Goal: Task Accomplishment & Management: Complete application form

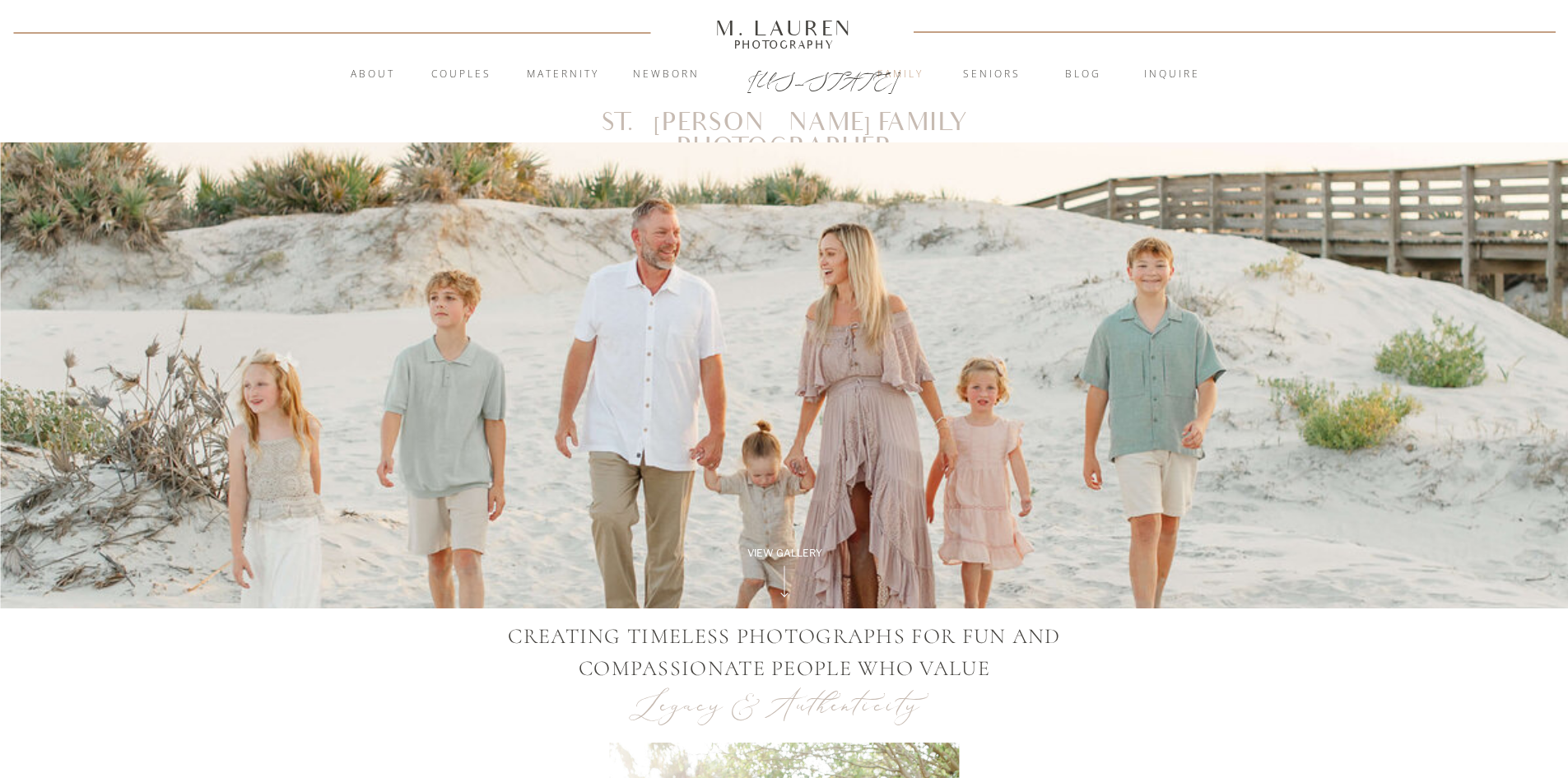
click at [902, 76] on nav "Family" at bounding box center [901, 75] width 89 height 17
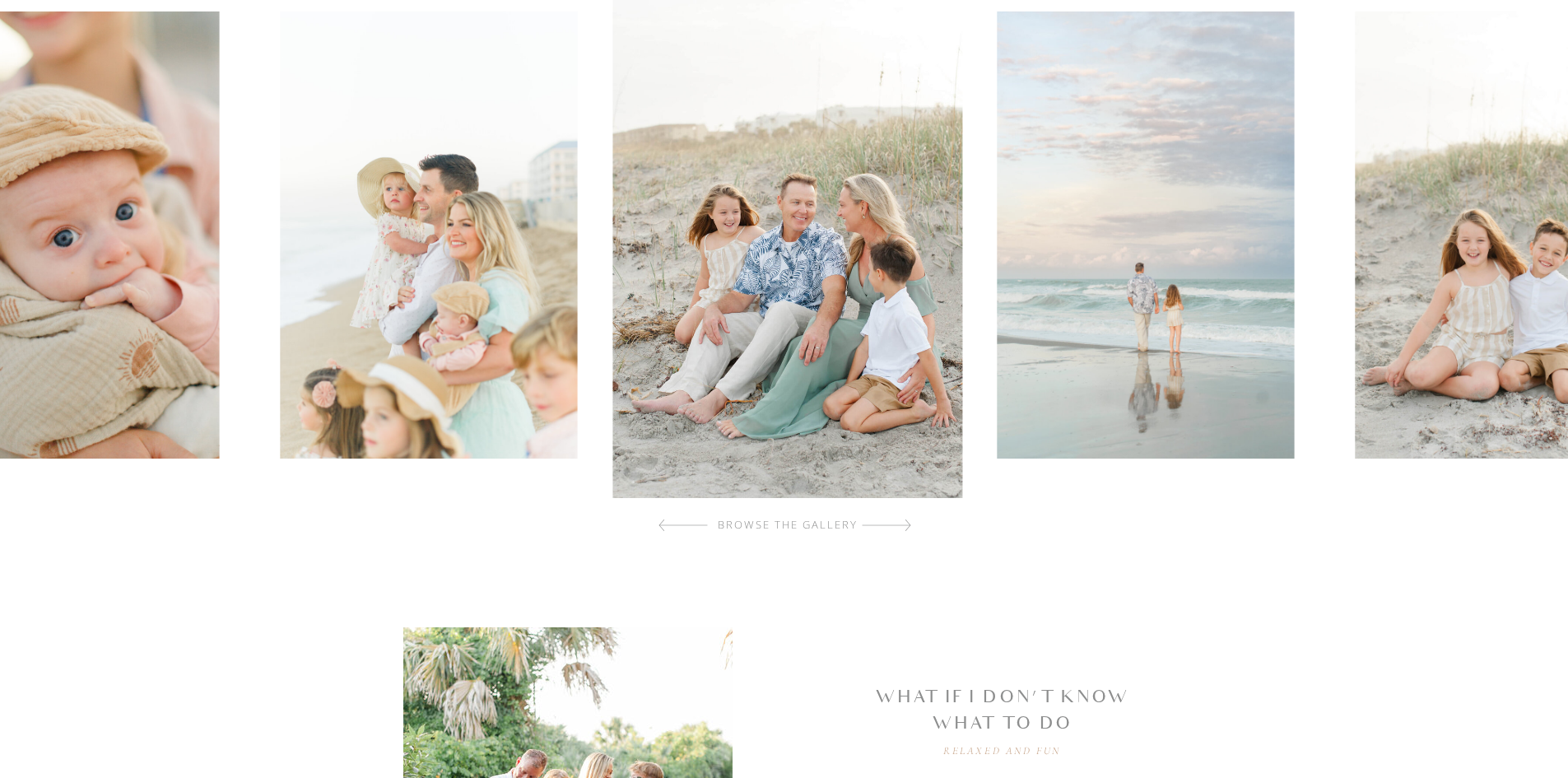
scroll to position [617, 0]
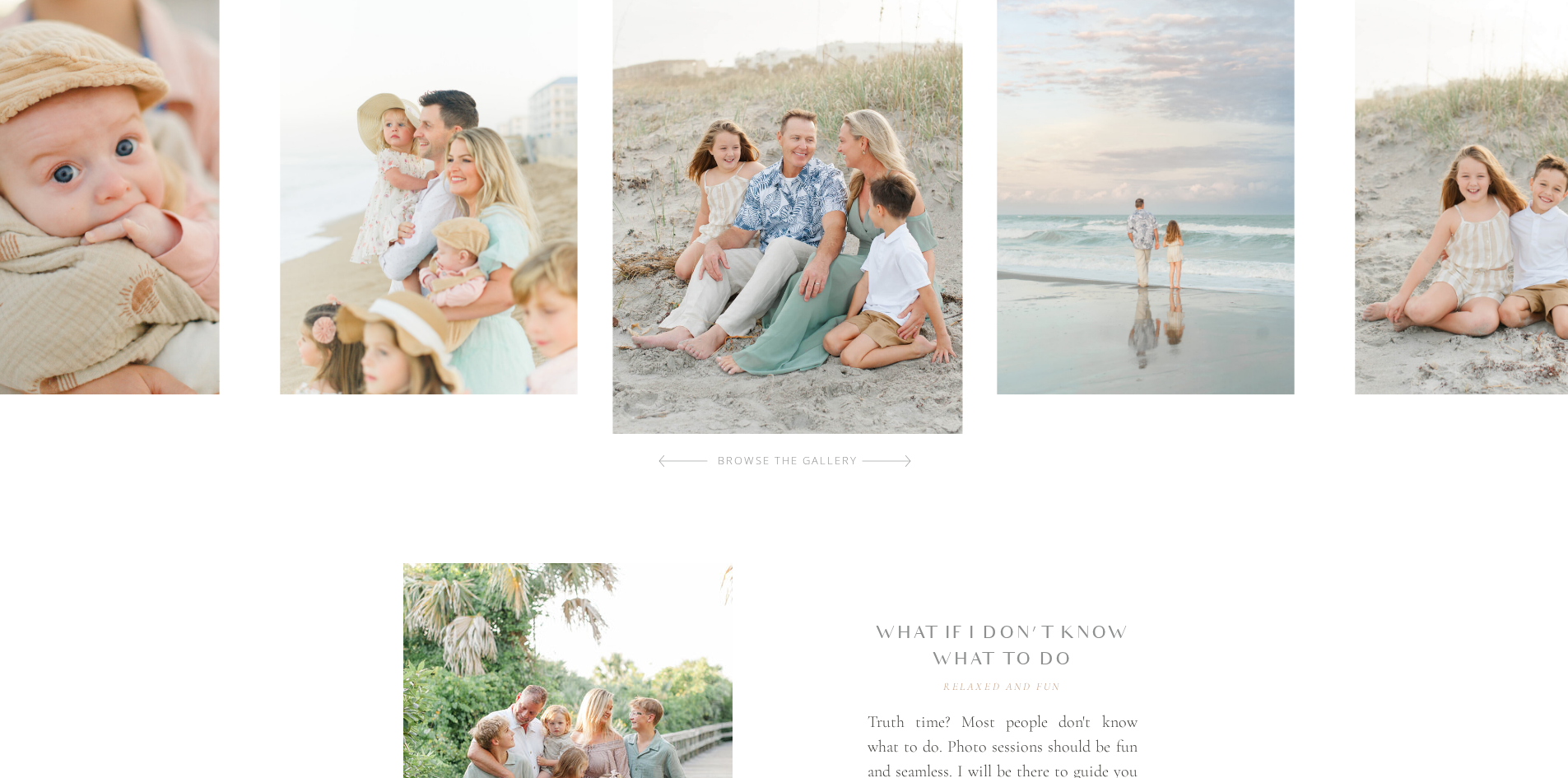
click at [896, 464] on div at bounding box center [886, 460] width 49 height 33
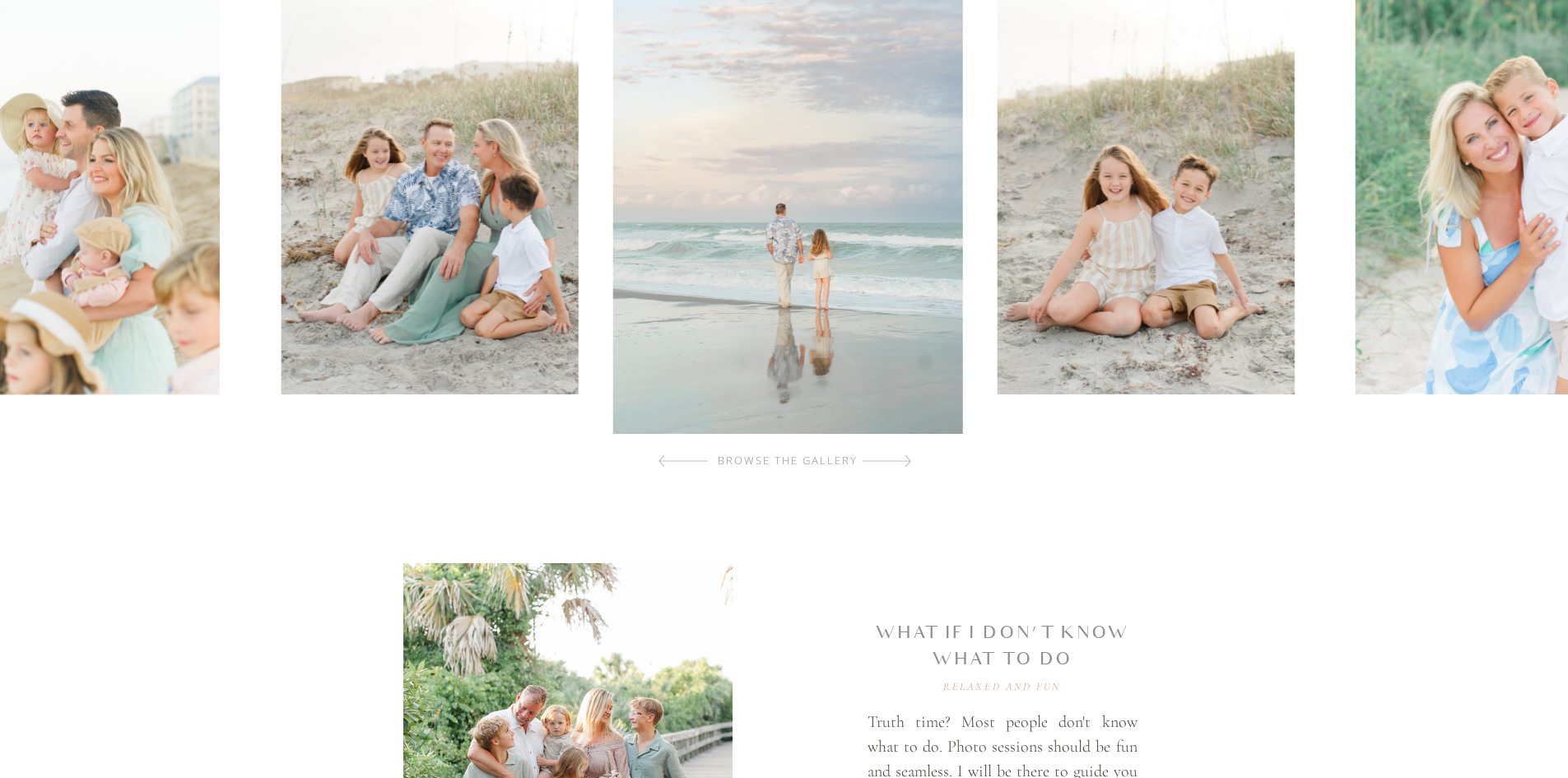
click at [896, 464] on div at bounding box center [886, 460] width 49 height 33
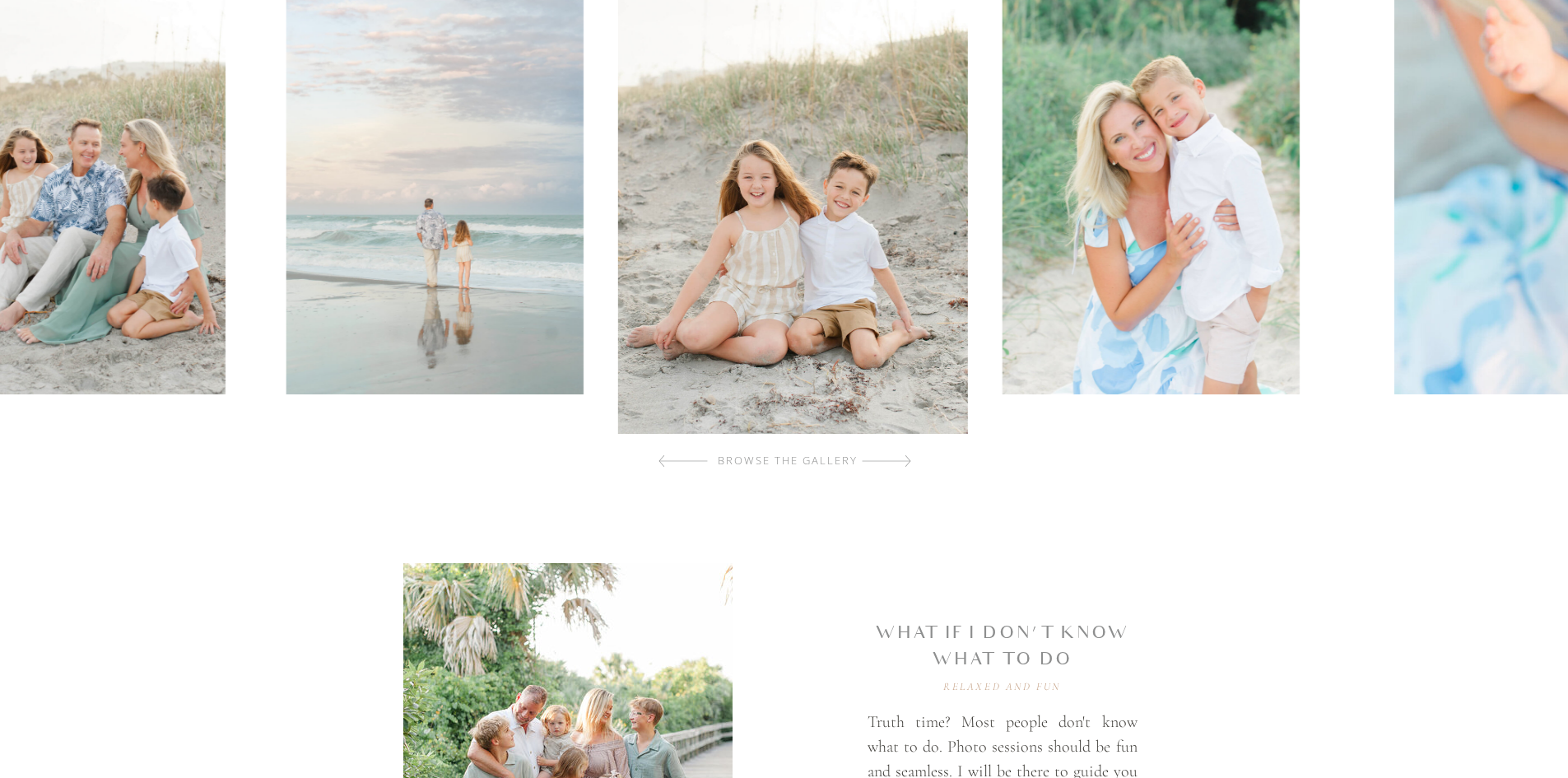
click at [896, 464] on div at bounding box center [886, 460] width 49 height 33
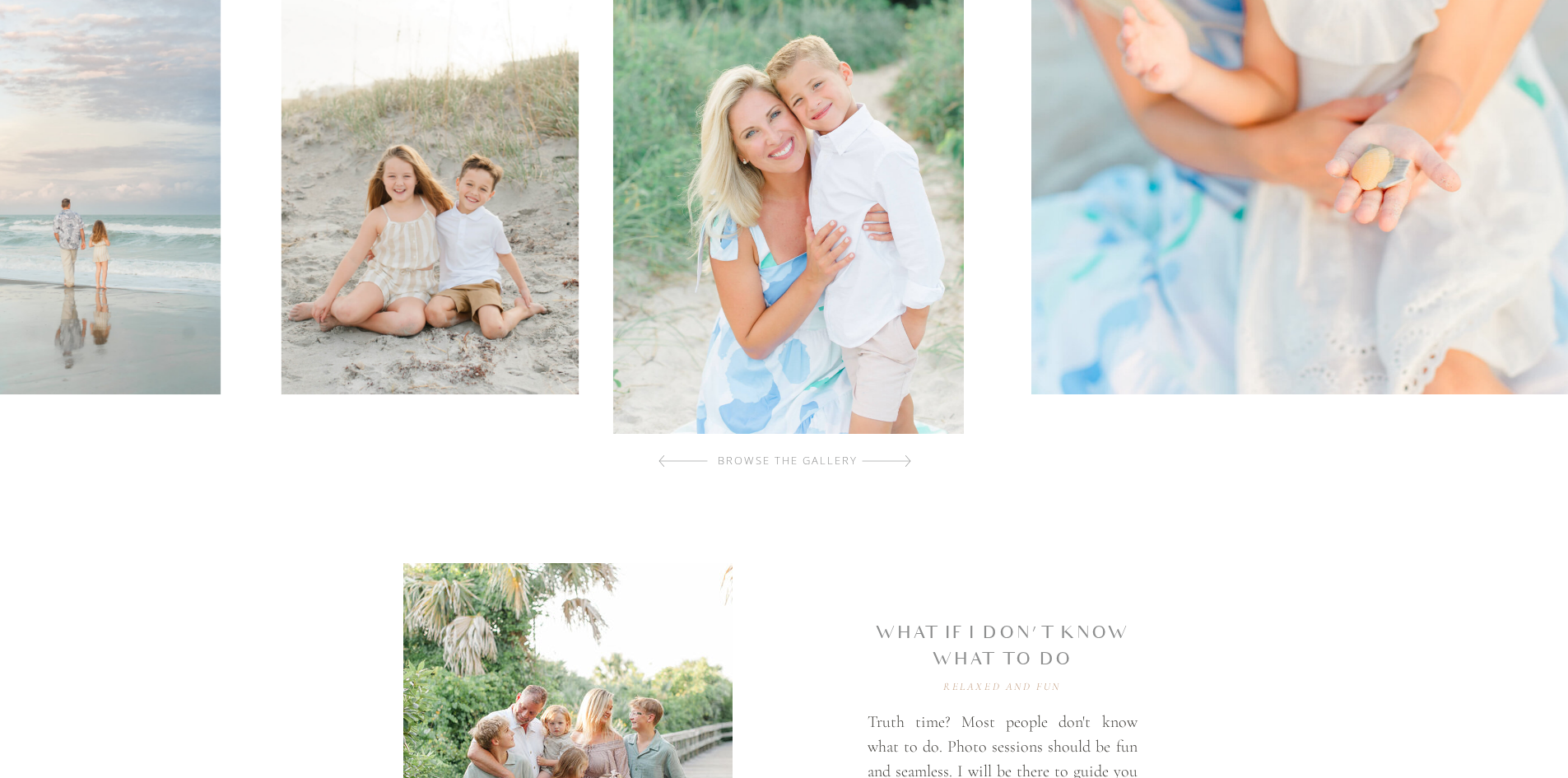
click at [896, 464] on div at bounding box center [886, 460] width 49 height 33
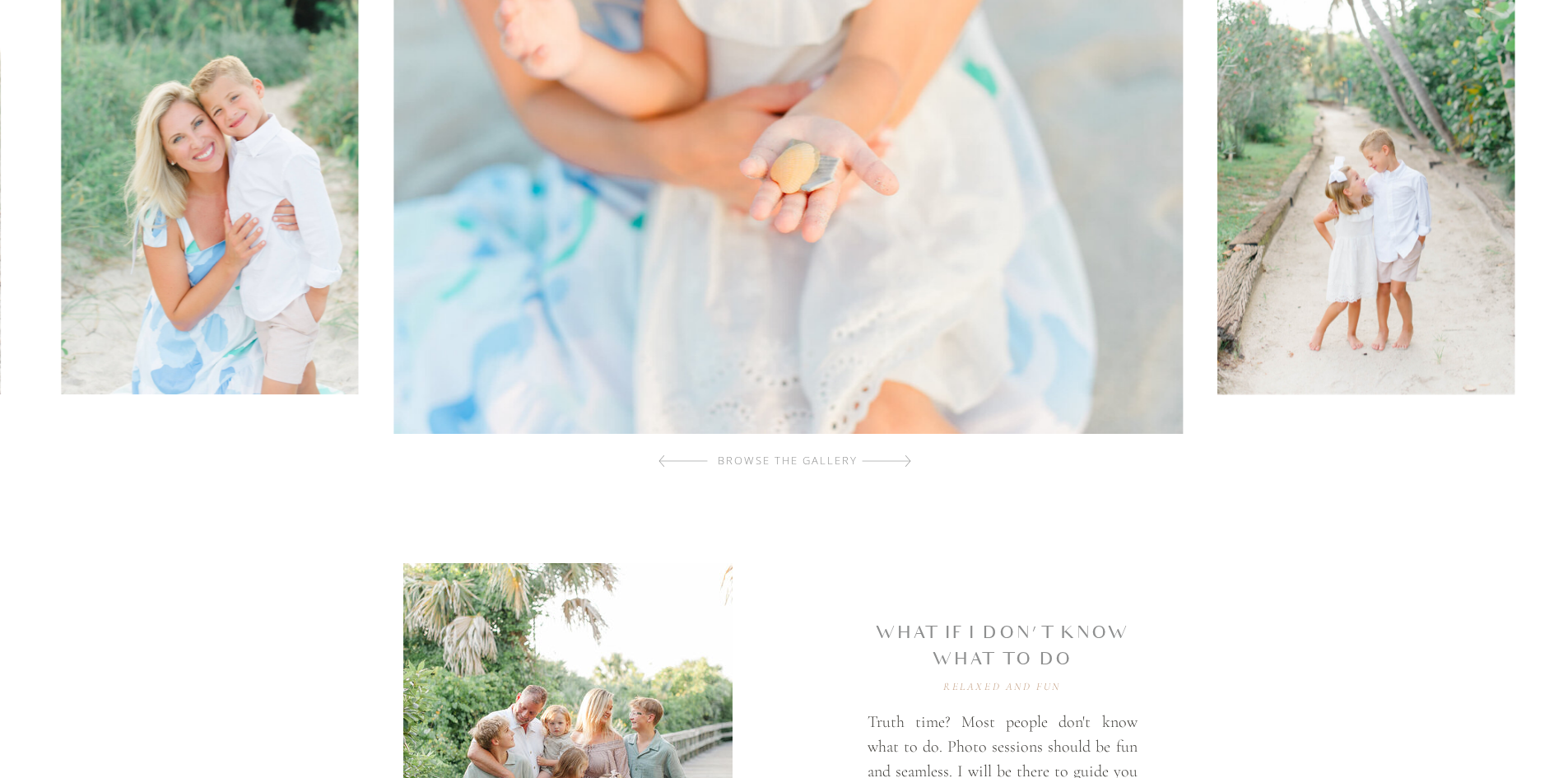
click at [896, 464] on div at bounding box center [886, 460] width 49 height 33
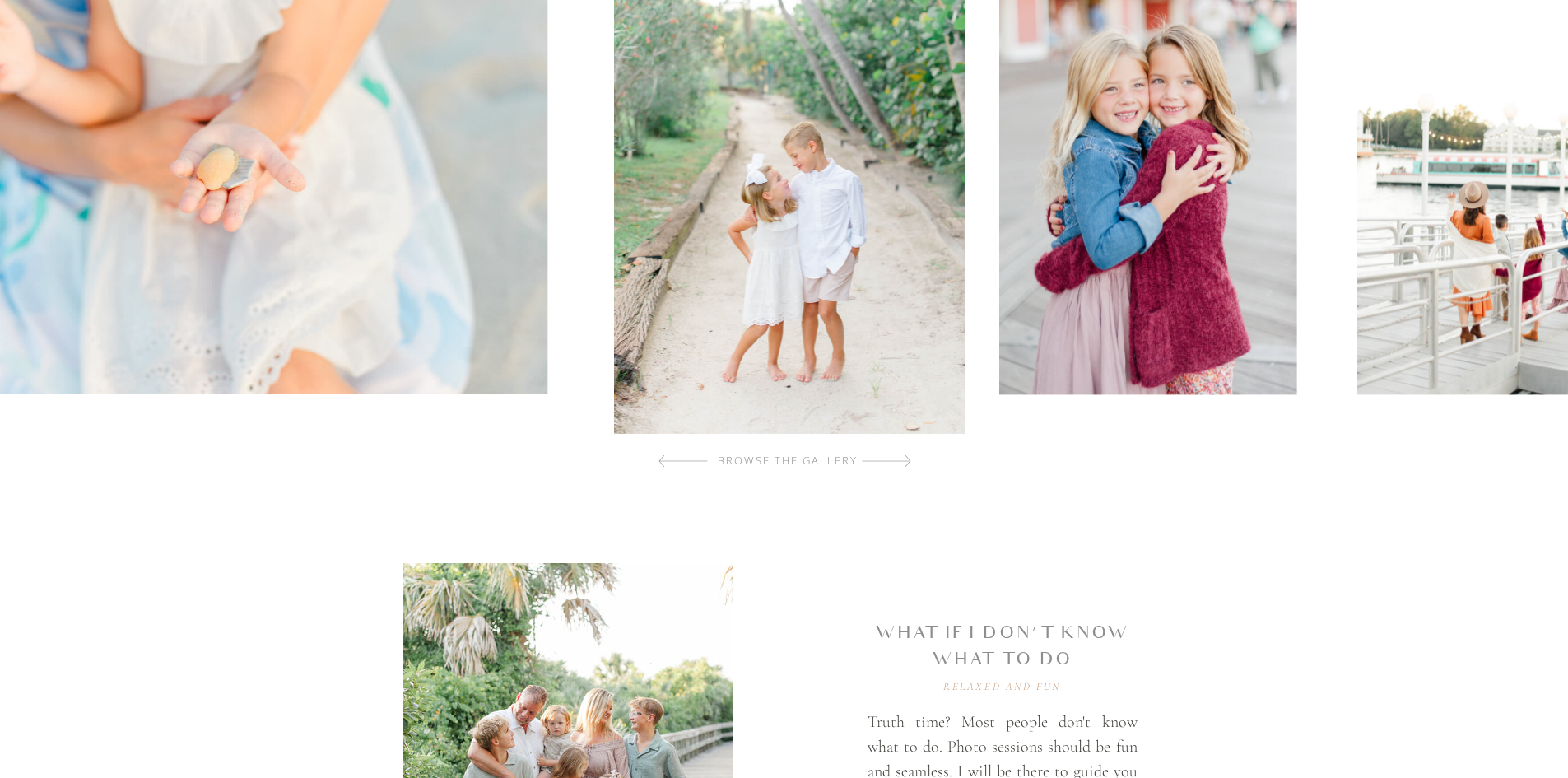
click at [896, 464] on div at bounding box center [886, 460] width 49 height 33
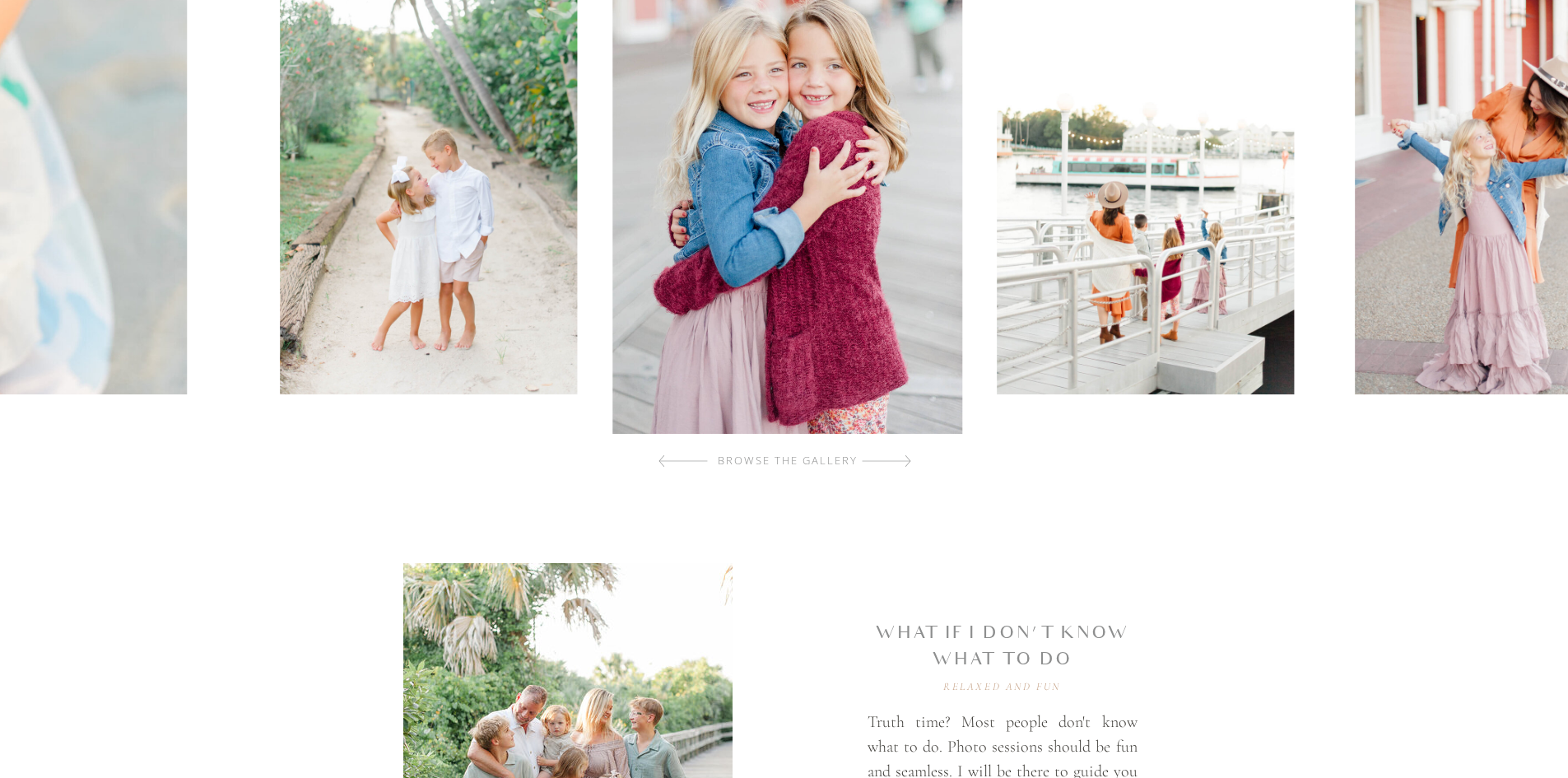
click at [896, 464] on div at bounding box center [886, 460] width 49 height 33
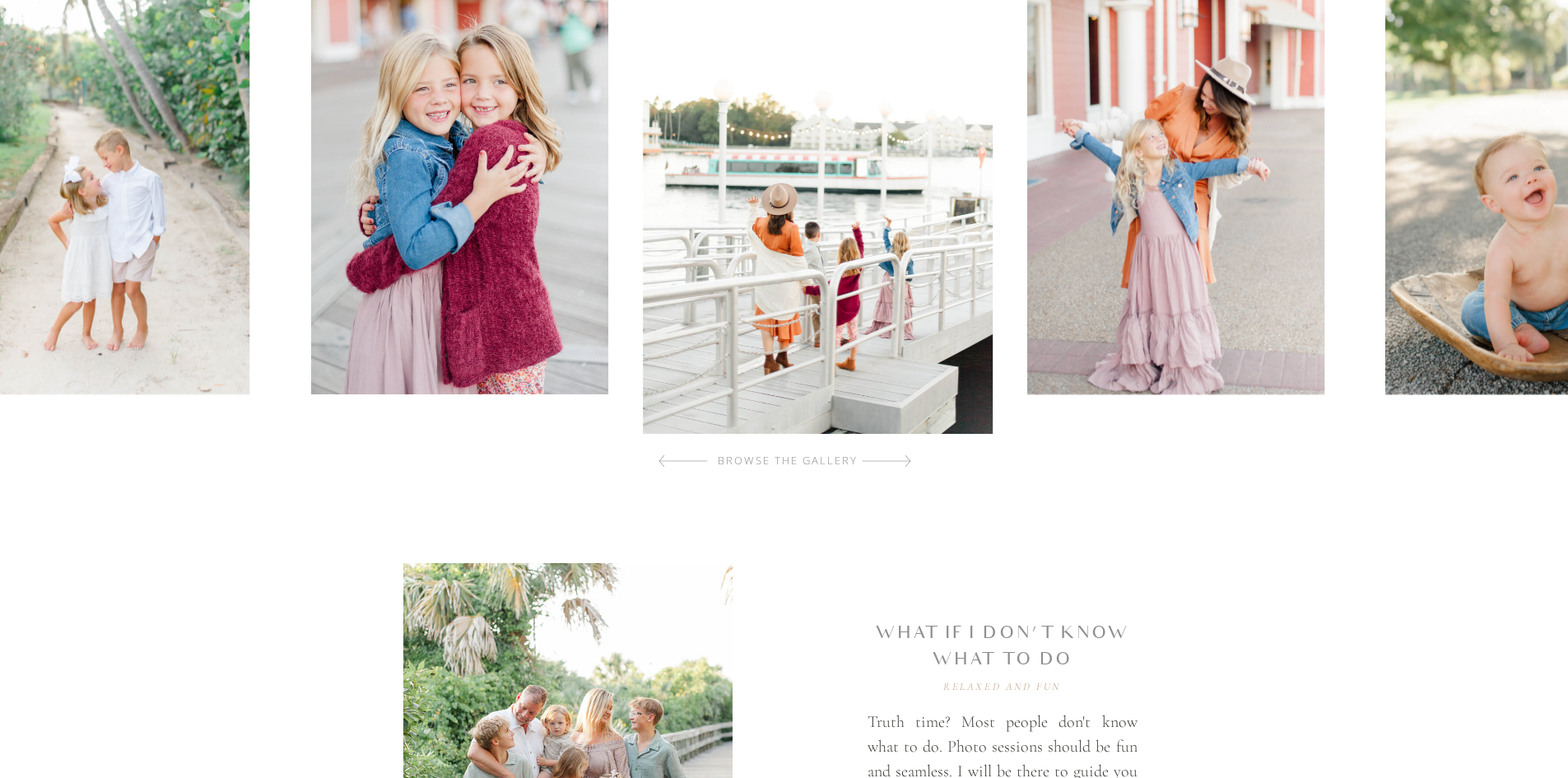
click at [896, 464] on div at bounding box center [886, 460] width 49 height 33
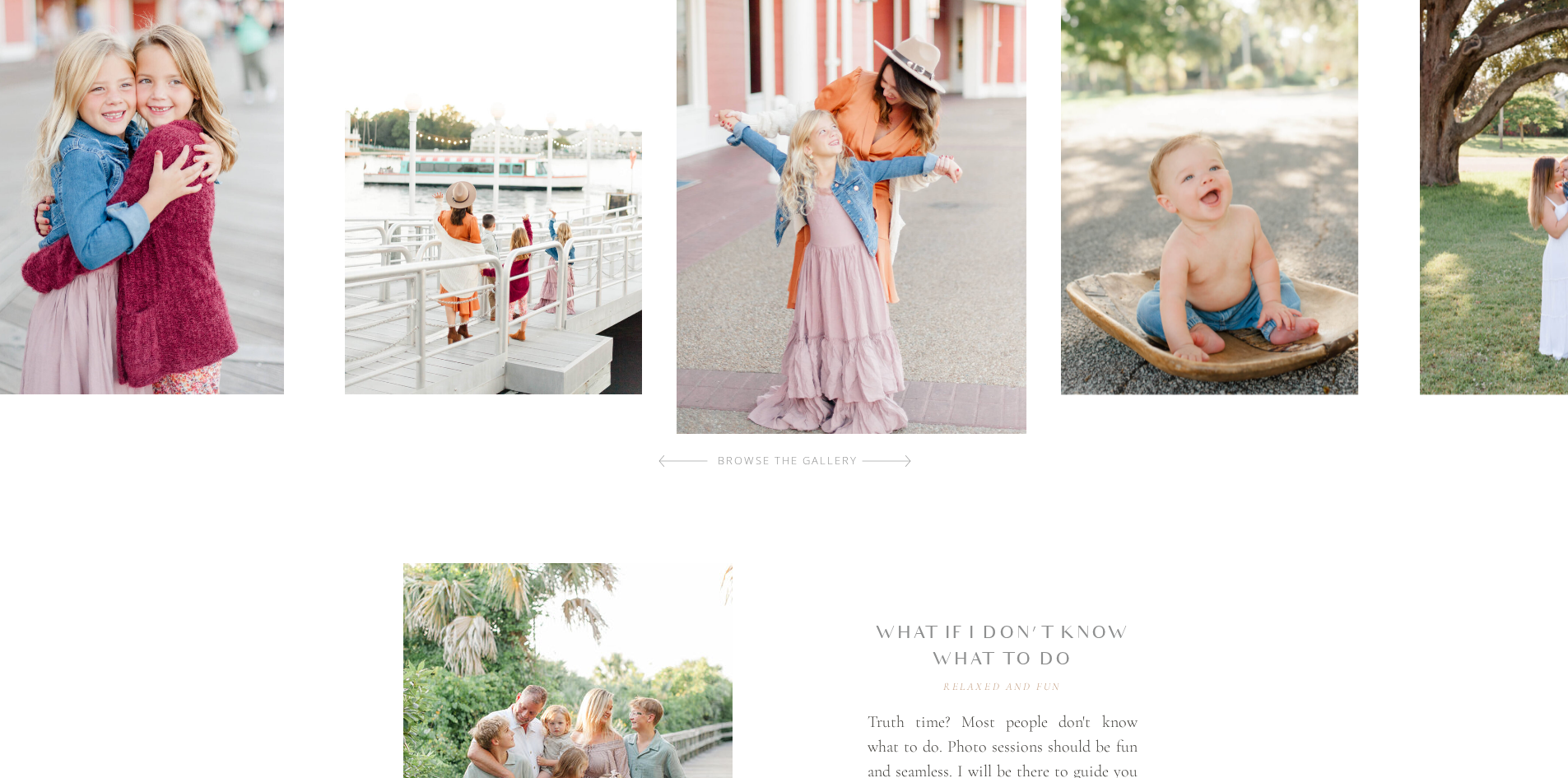
click at [896, 464] on div at bounding box center [886, 460] width 49 height 33
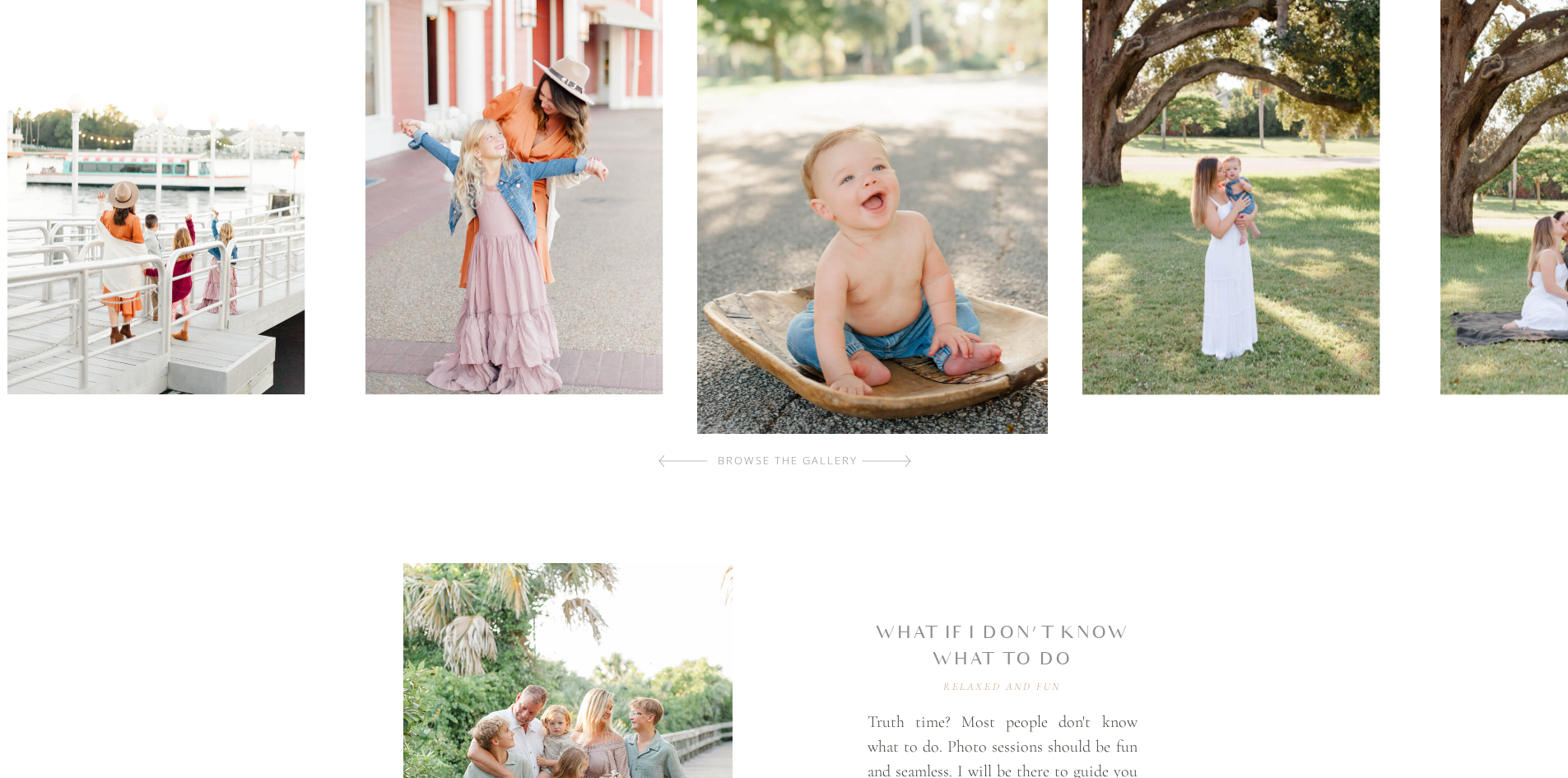
click at [896, 464] on div at bounding box center [886, 460] width 49 height 33
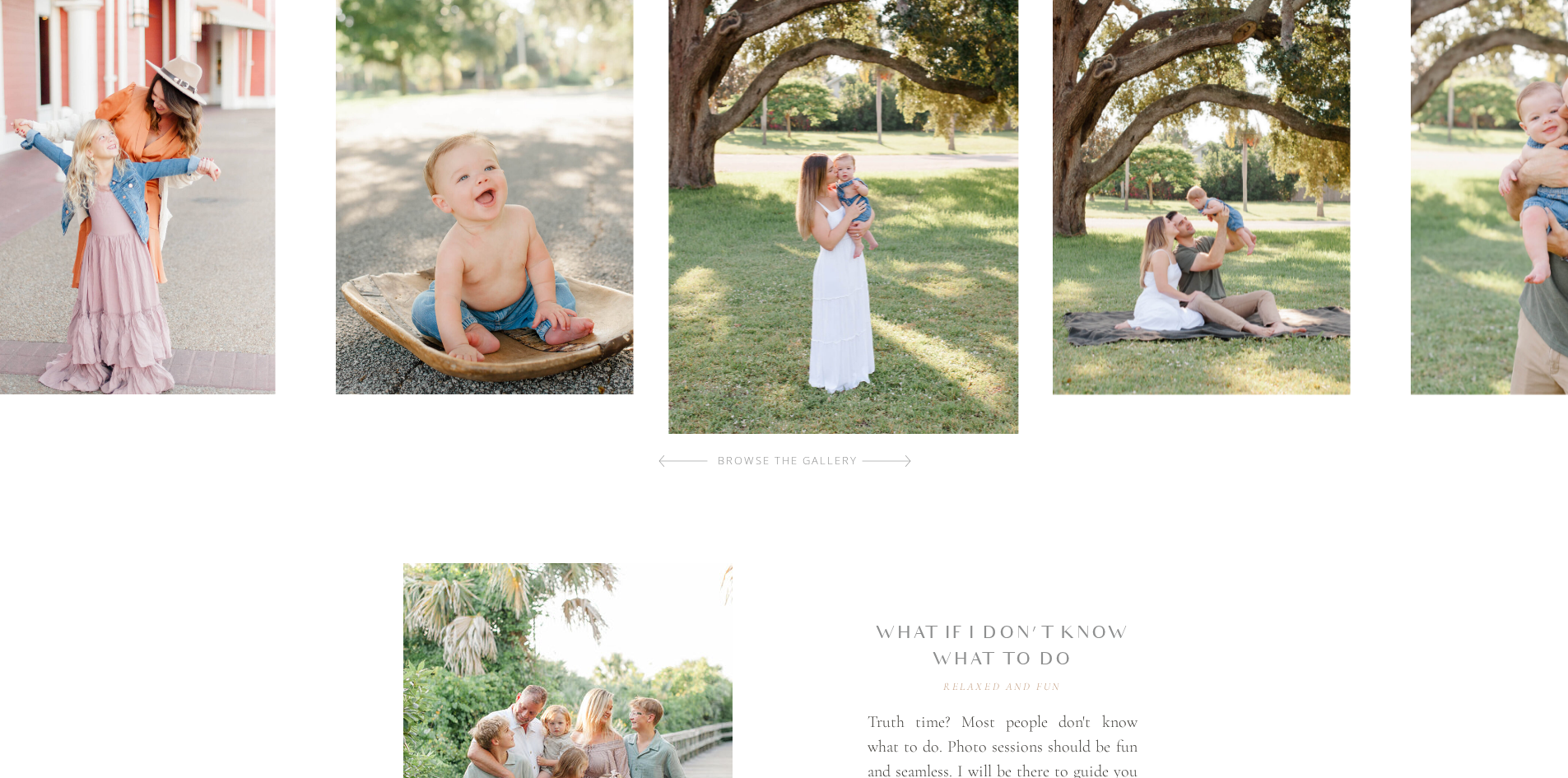
click at [896, 464] on div at bounding box center [886, 460] width 49 height 33
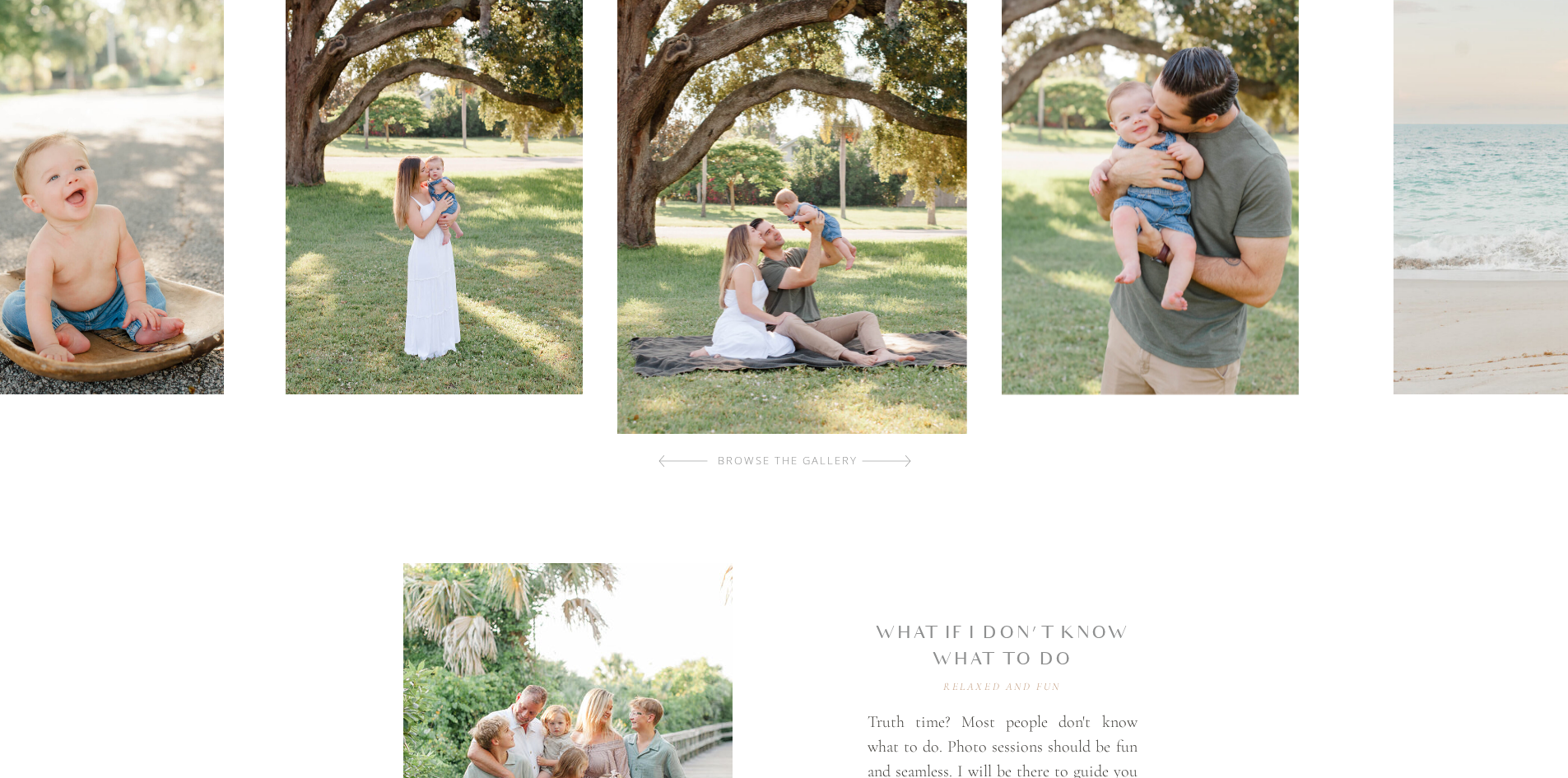
click at [896, 464] on div at bounding box center [886, 460] width 49 height 33
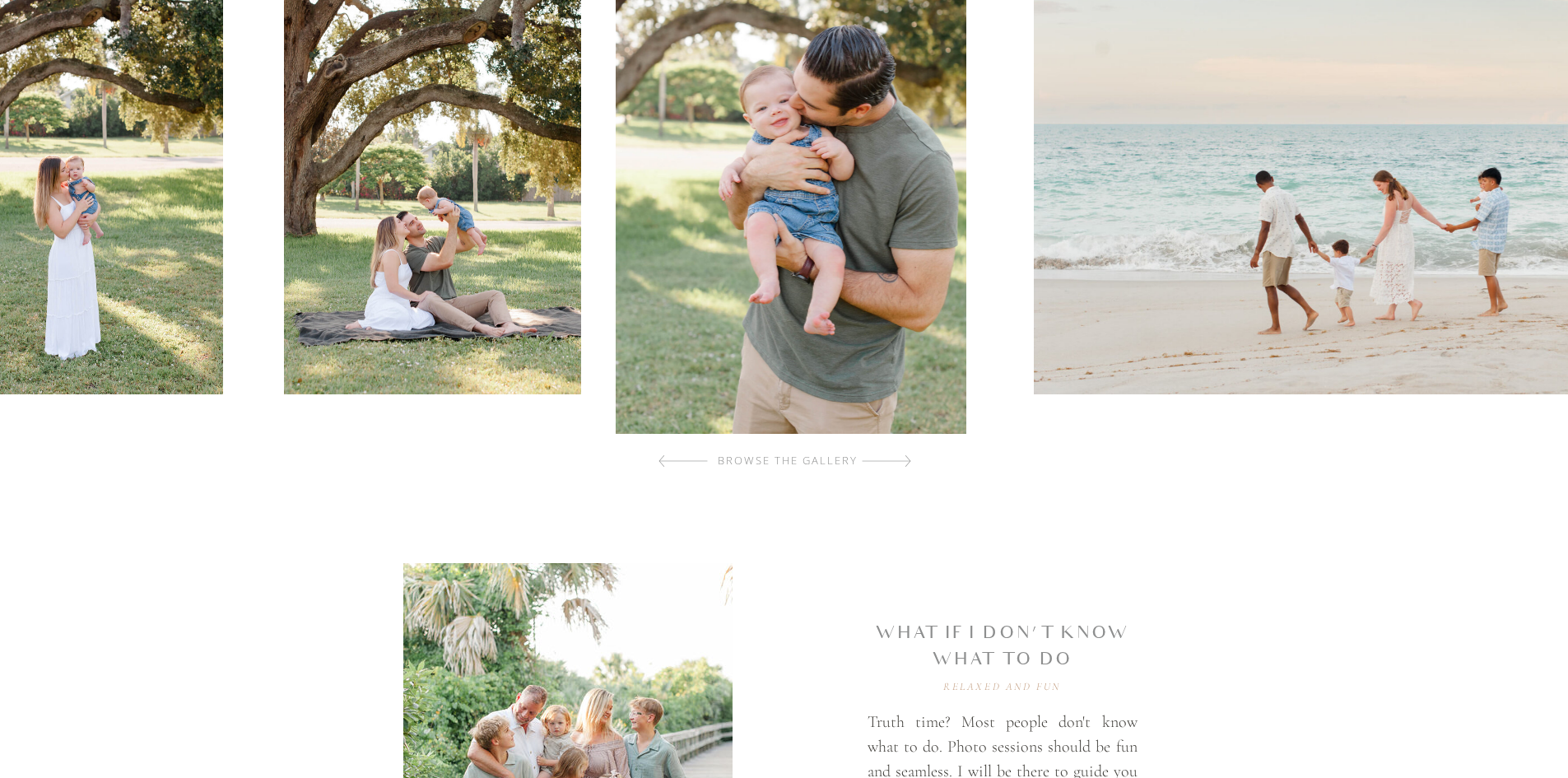
click at [896, 464] on div at bounding box center [886, 460] width 49 height 33
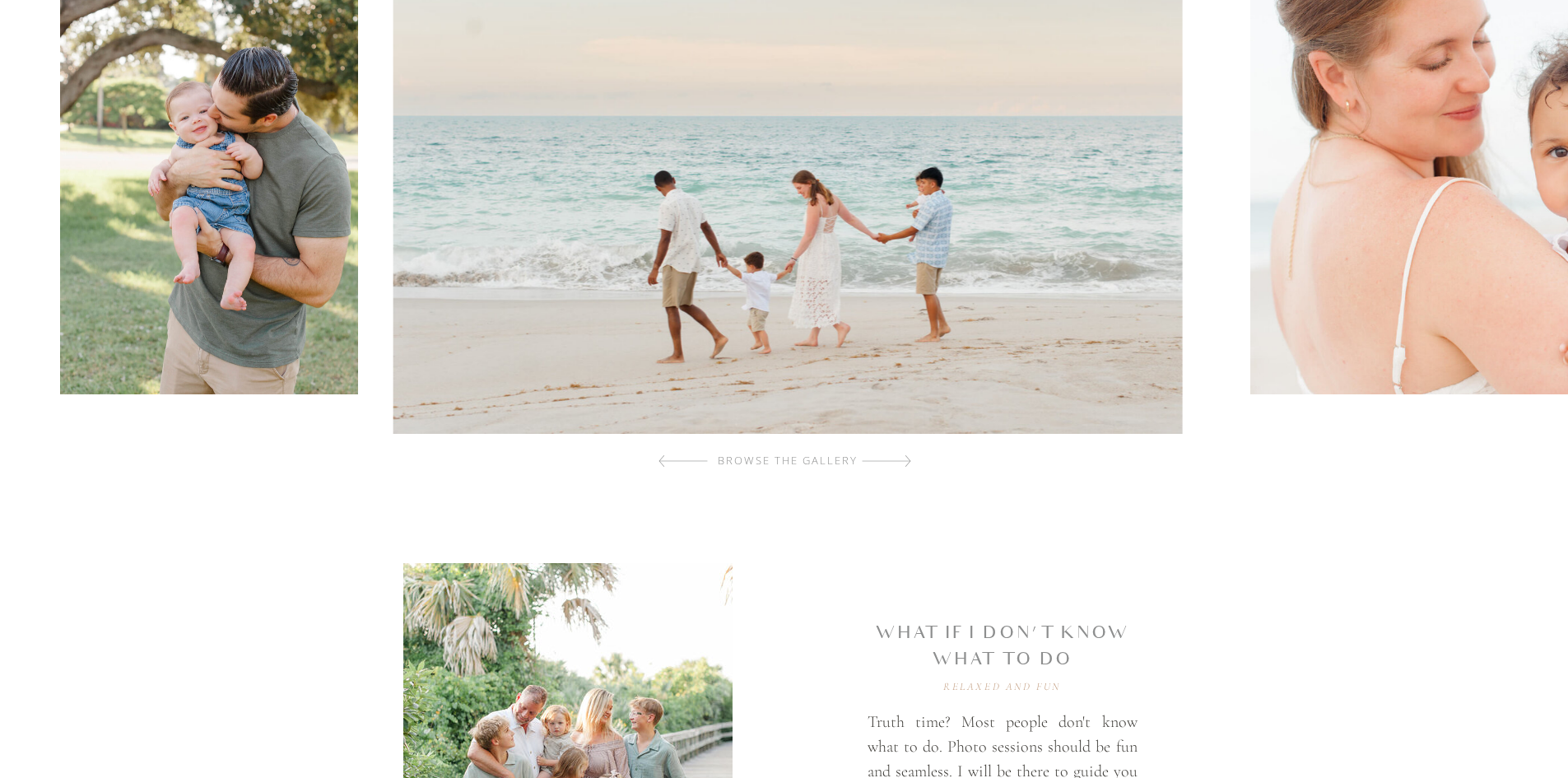
click at [896, 464] on div at bounding box center [886, 460] width 49 height 33
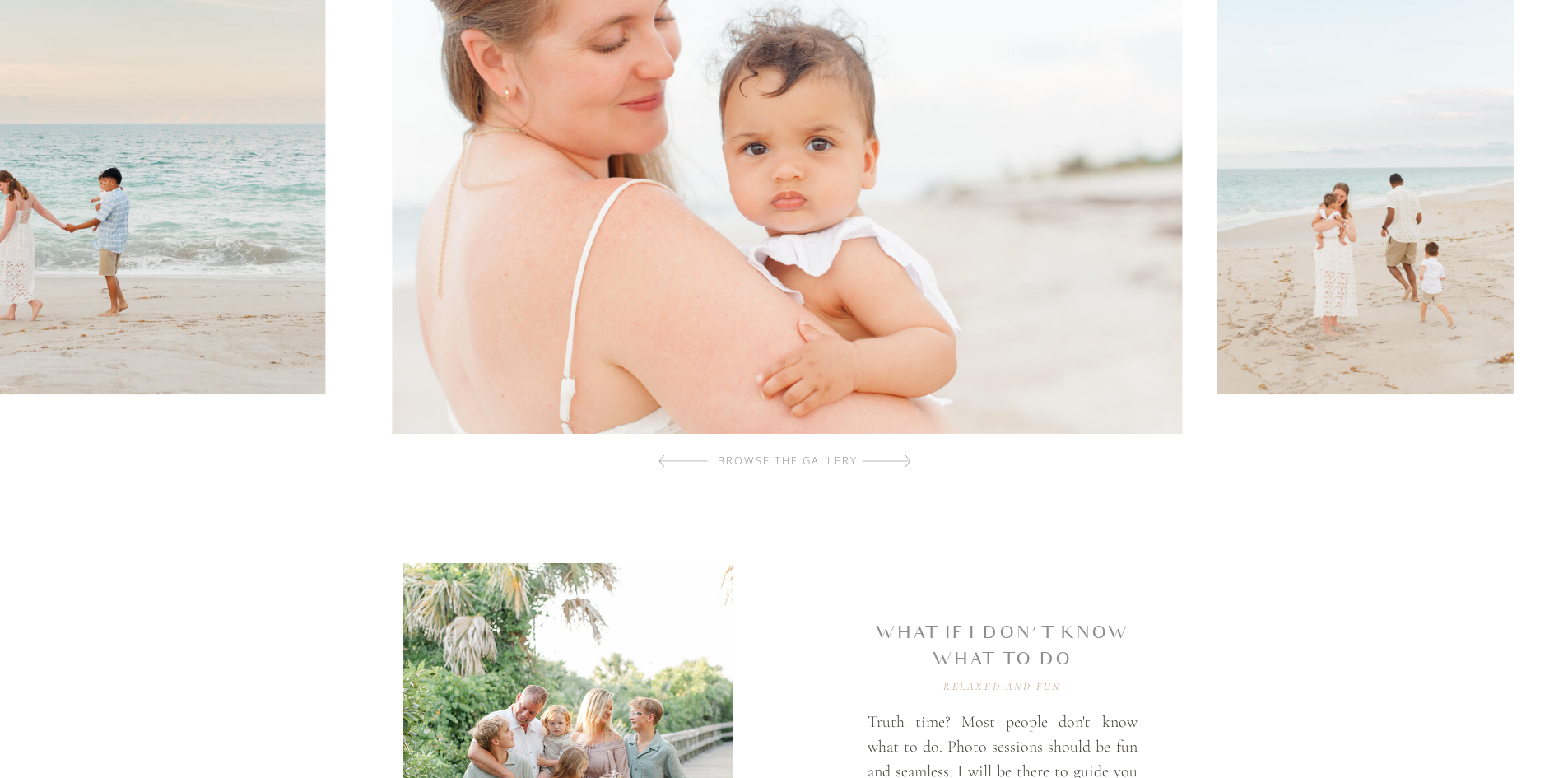
click at [896, 464] on div at bounding box center [886, 460] width 49 height 33
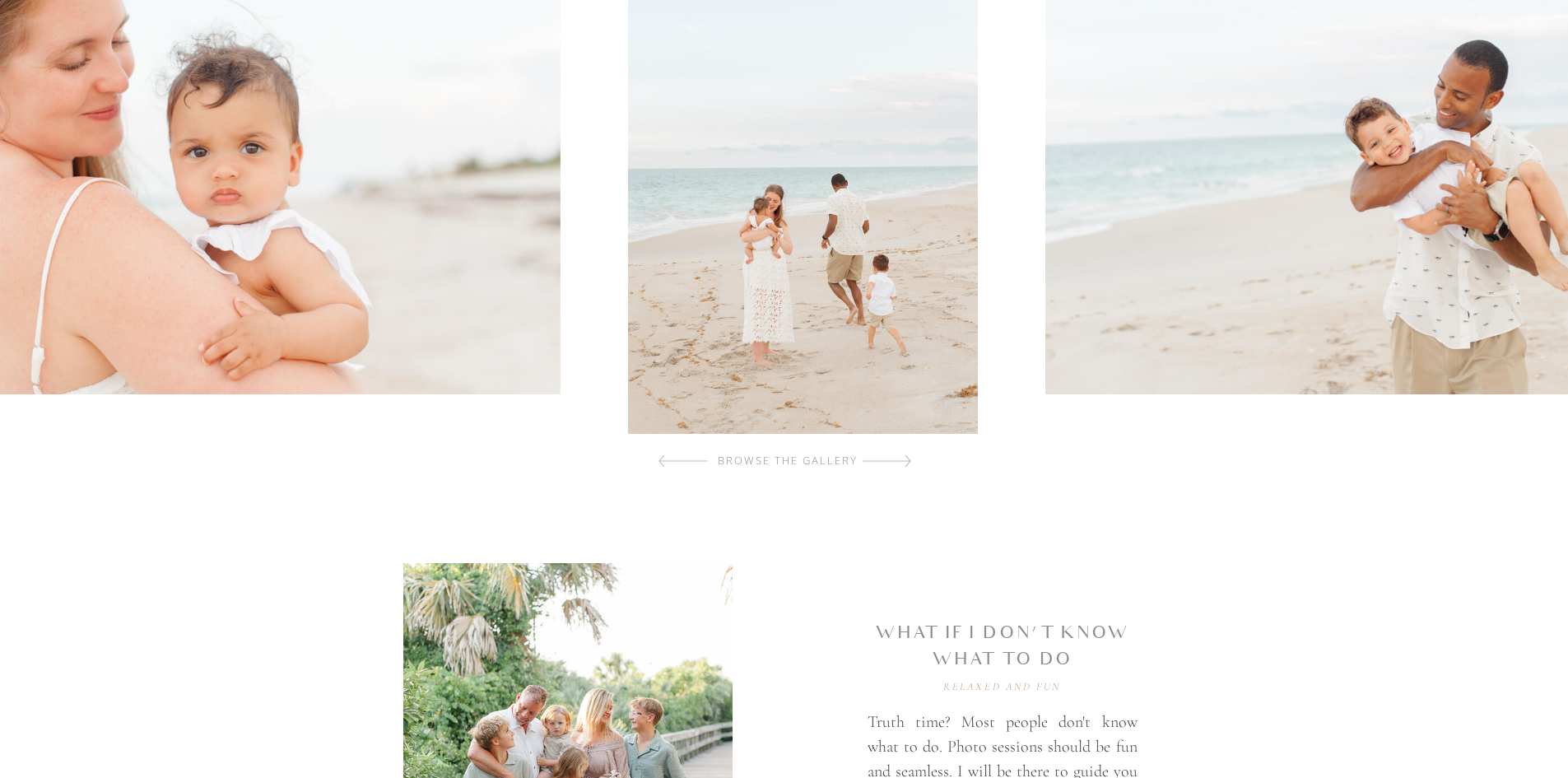
click at [896, 464] on div at bounding box center [886, 460] width 49 height 33
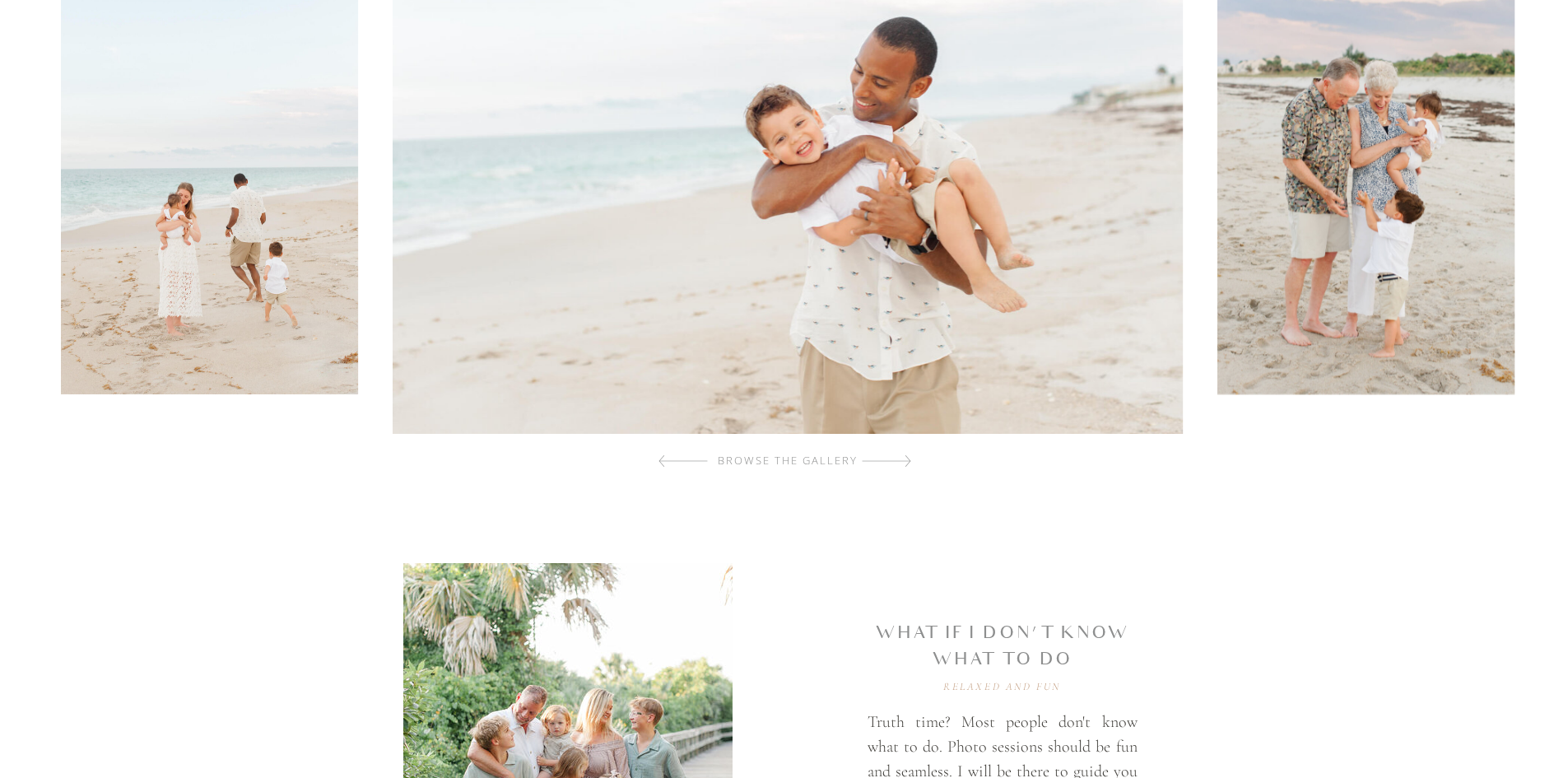
click at [896, 464] on div at bounding box center [886, 460] width 49 height 33
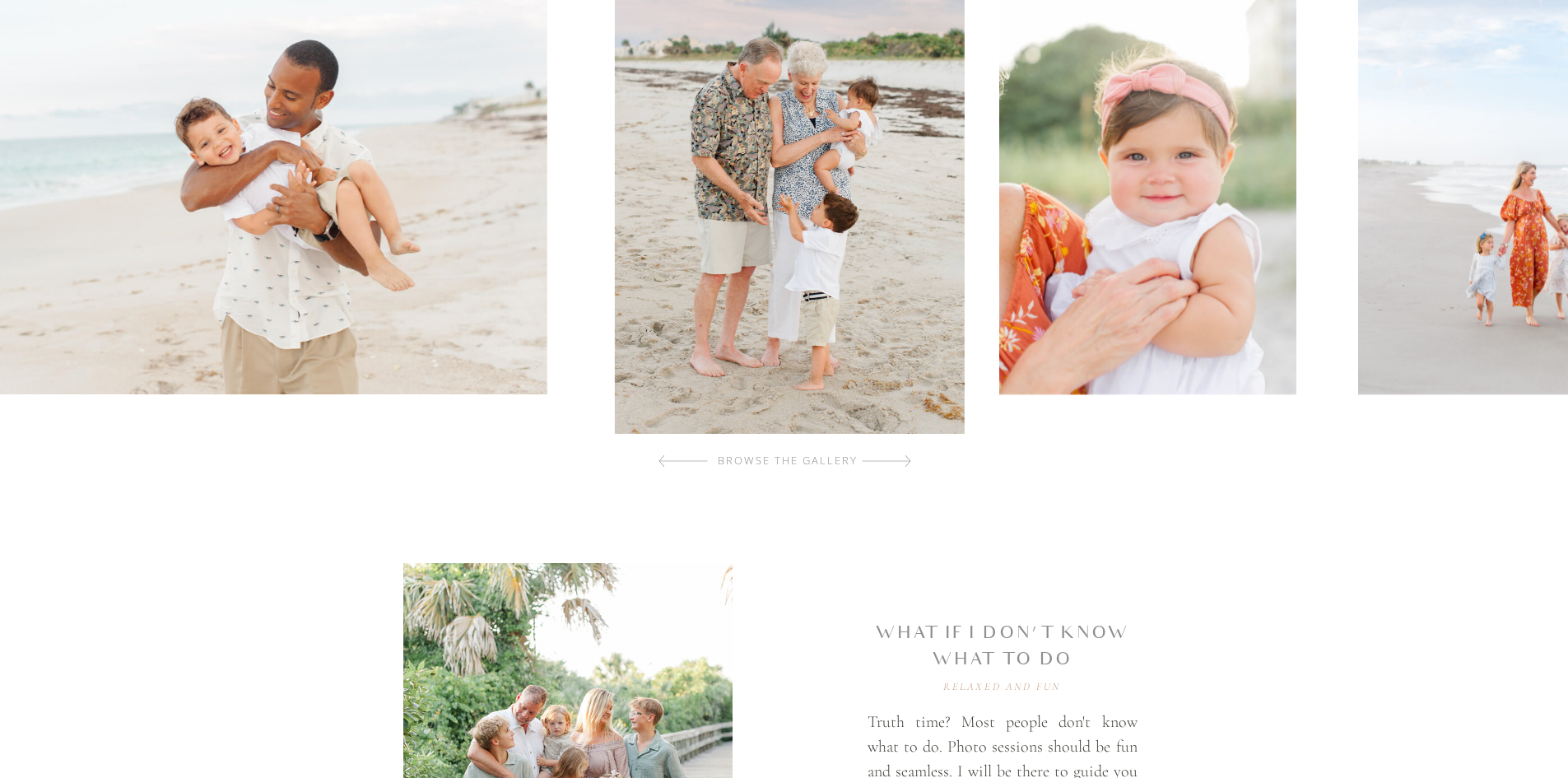
click at [896, 464] on div at bounding box center [886, 460] width 49 height 33
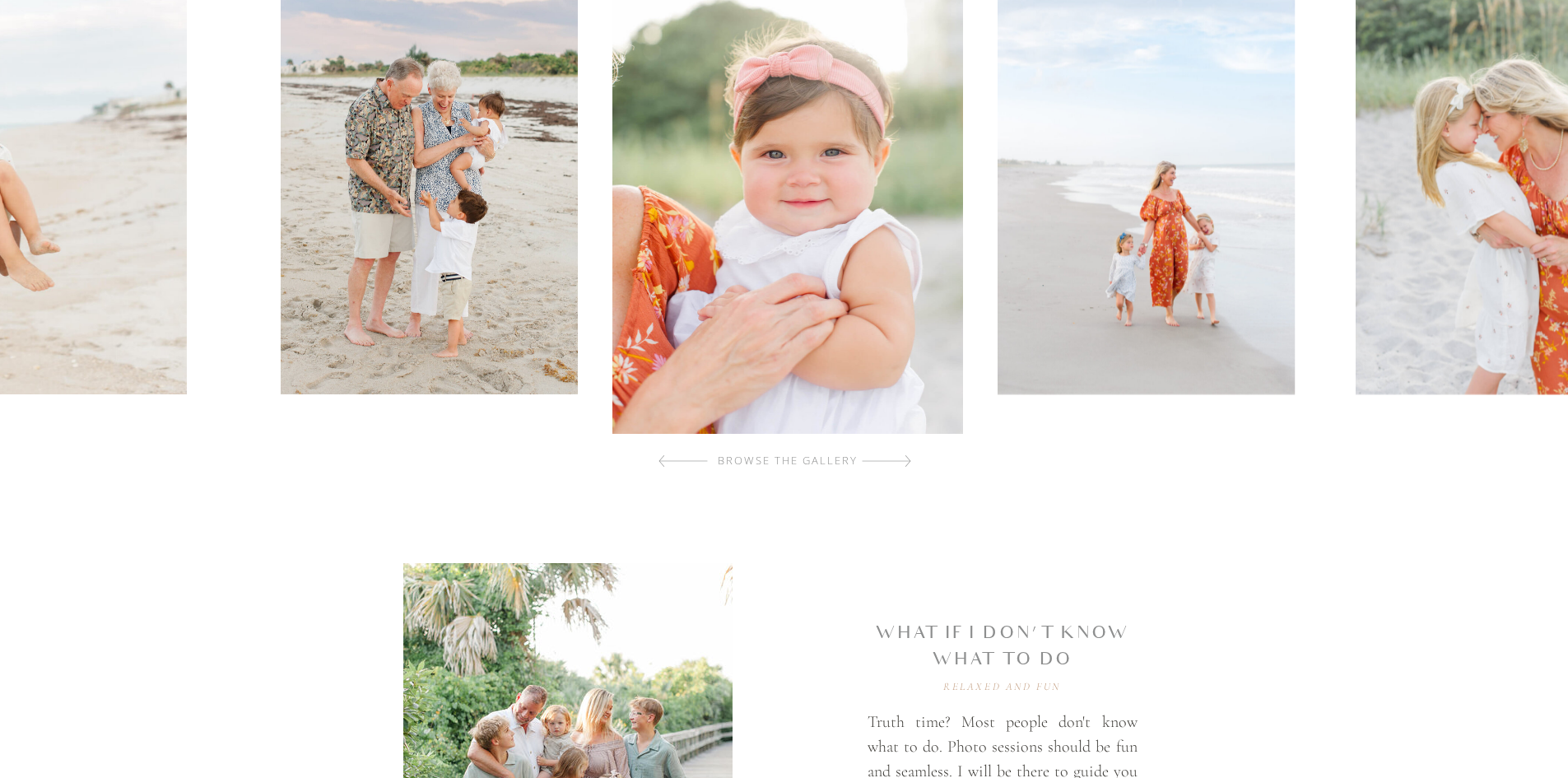
click at [896, 464] on div at bounding box center [886, 460] width 49 height 33
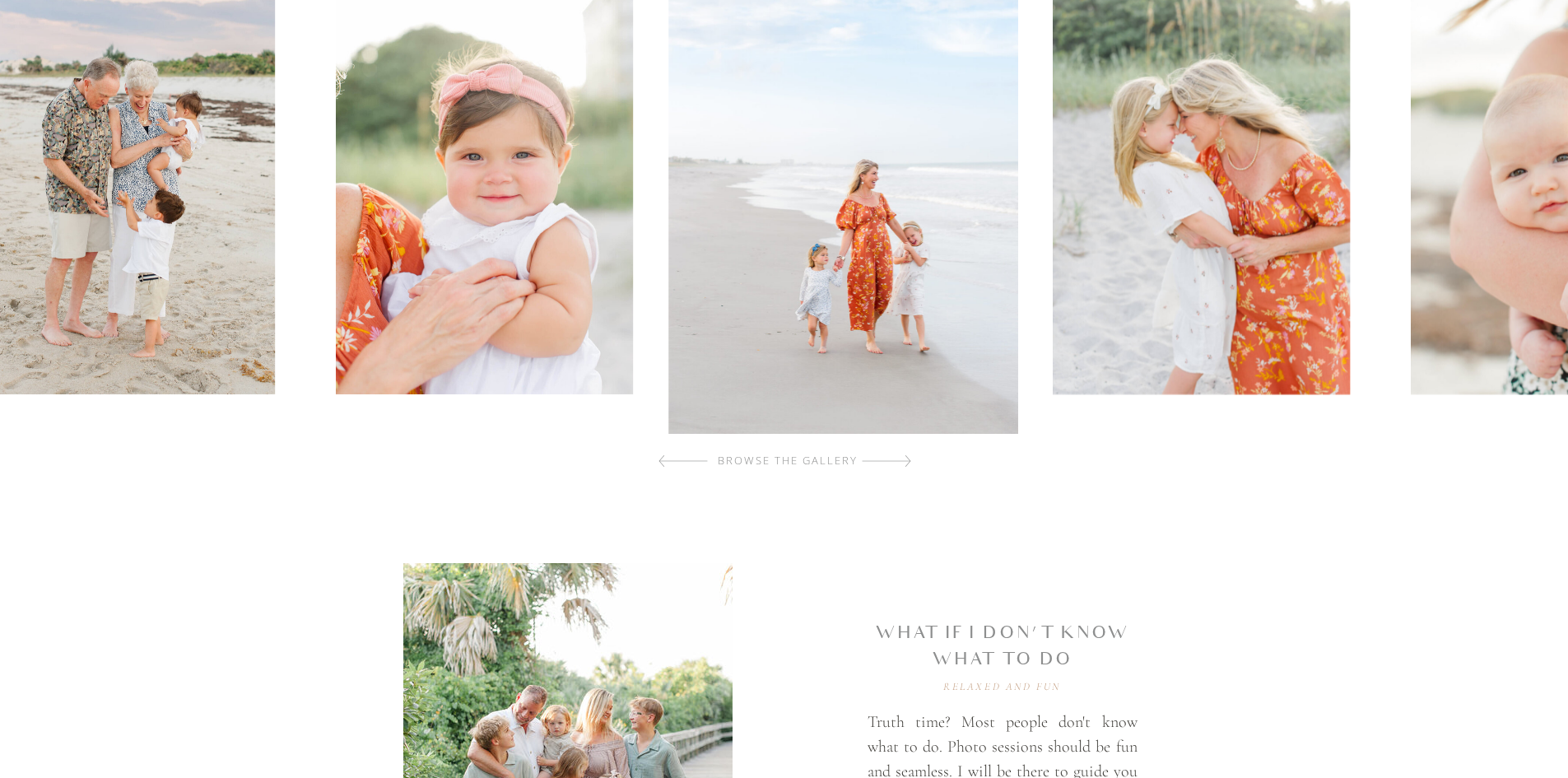
click at [896, 464] on div at bounding box center [886, 460] width 49 height 33
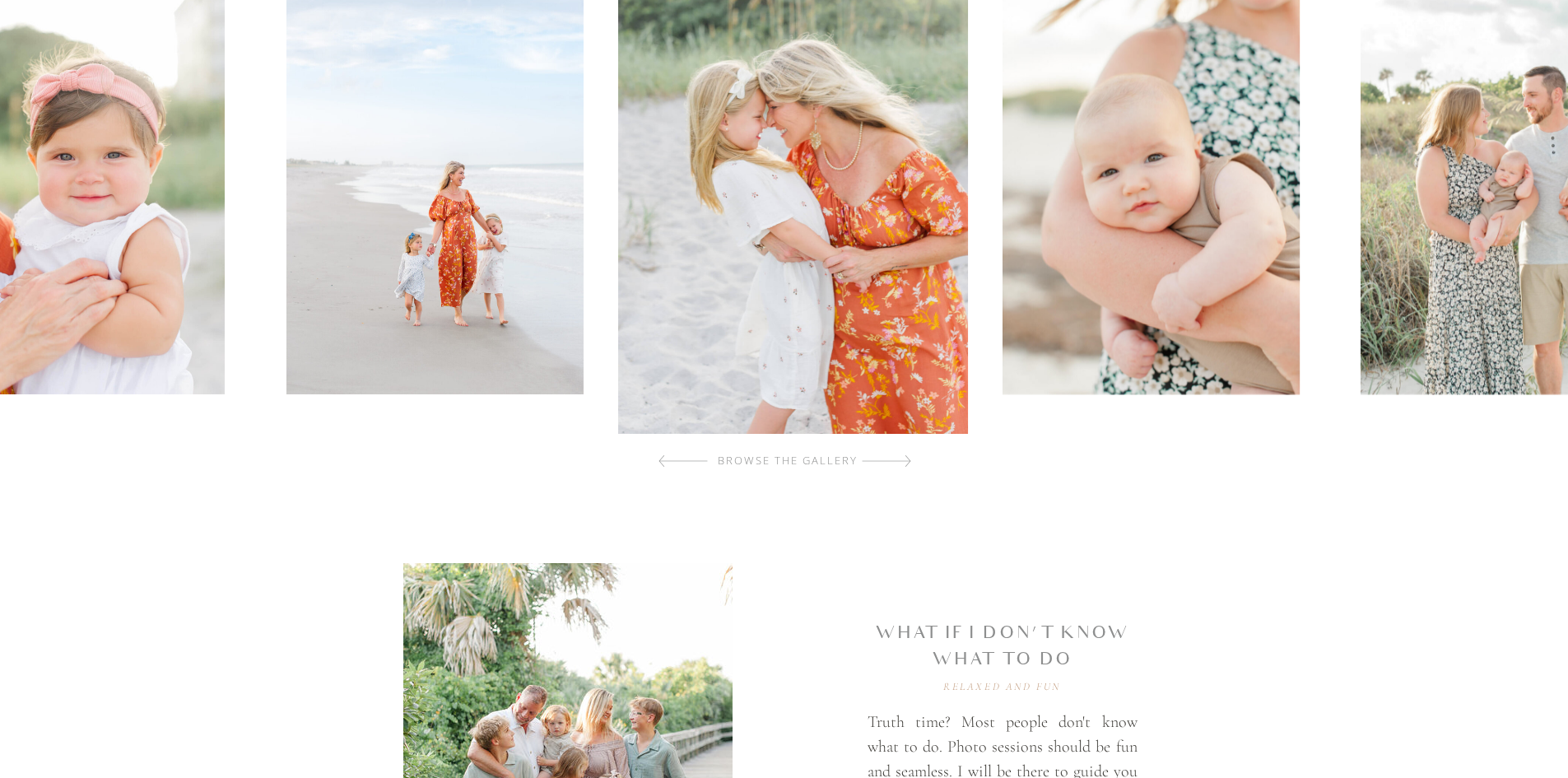
click at [896, 464] on div at bounding box center [886, 460] width 49 height 33
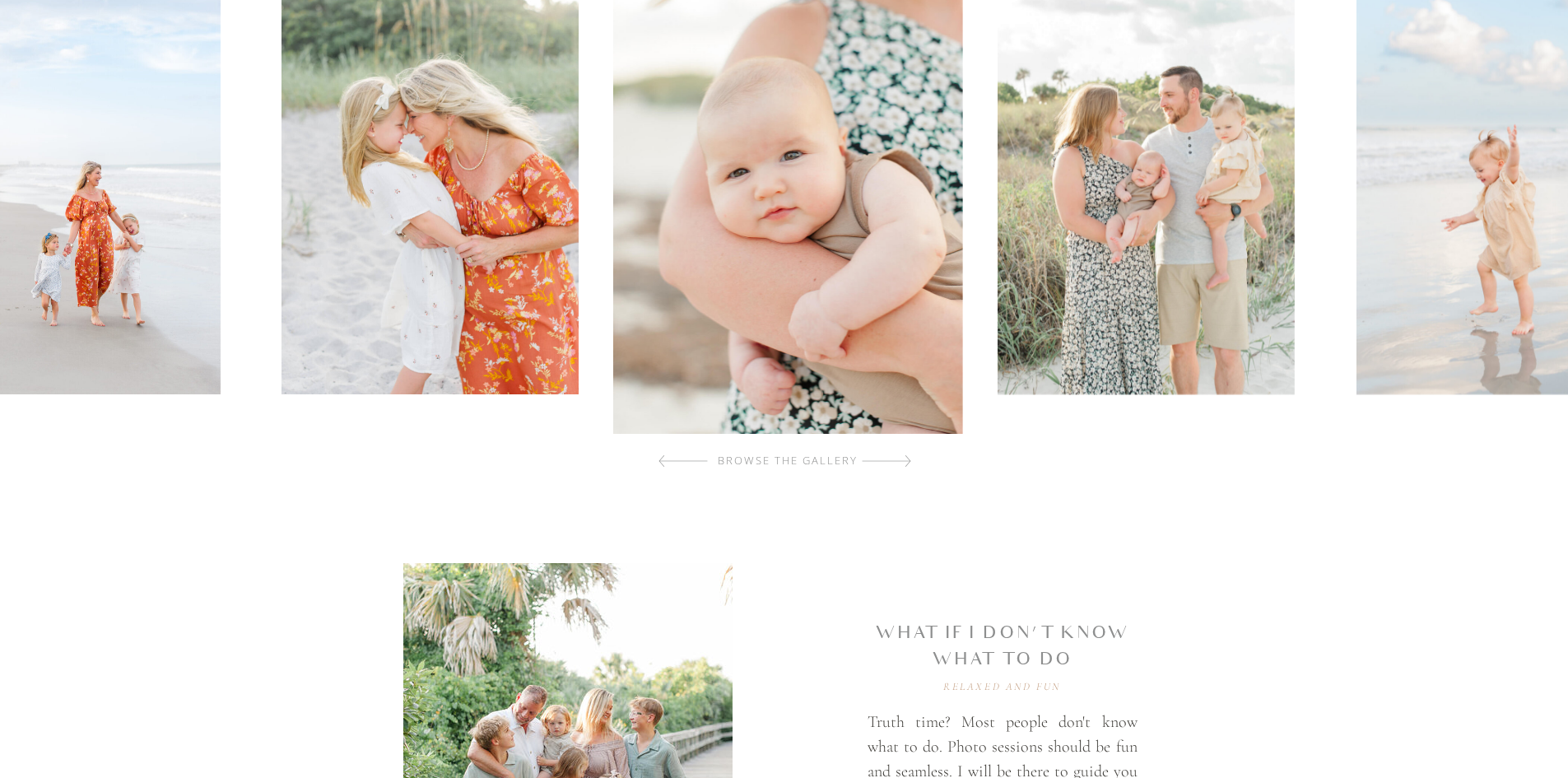
click at [896, 464] on div at bounding box center [886, 460] width 49 height 33
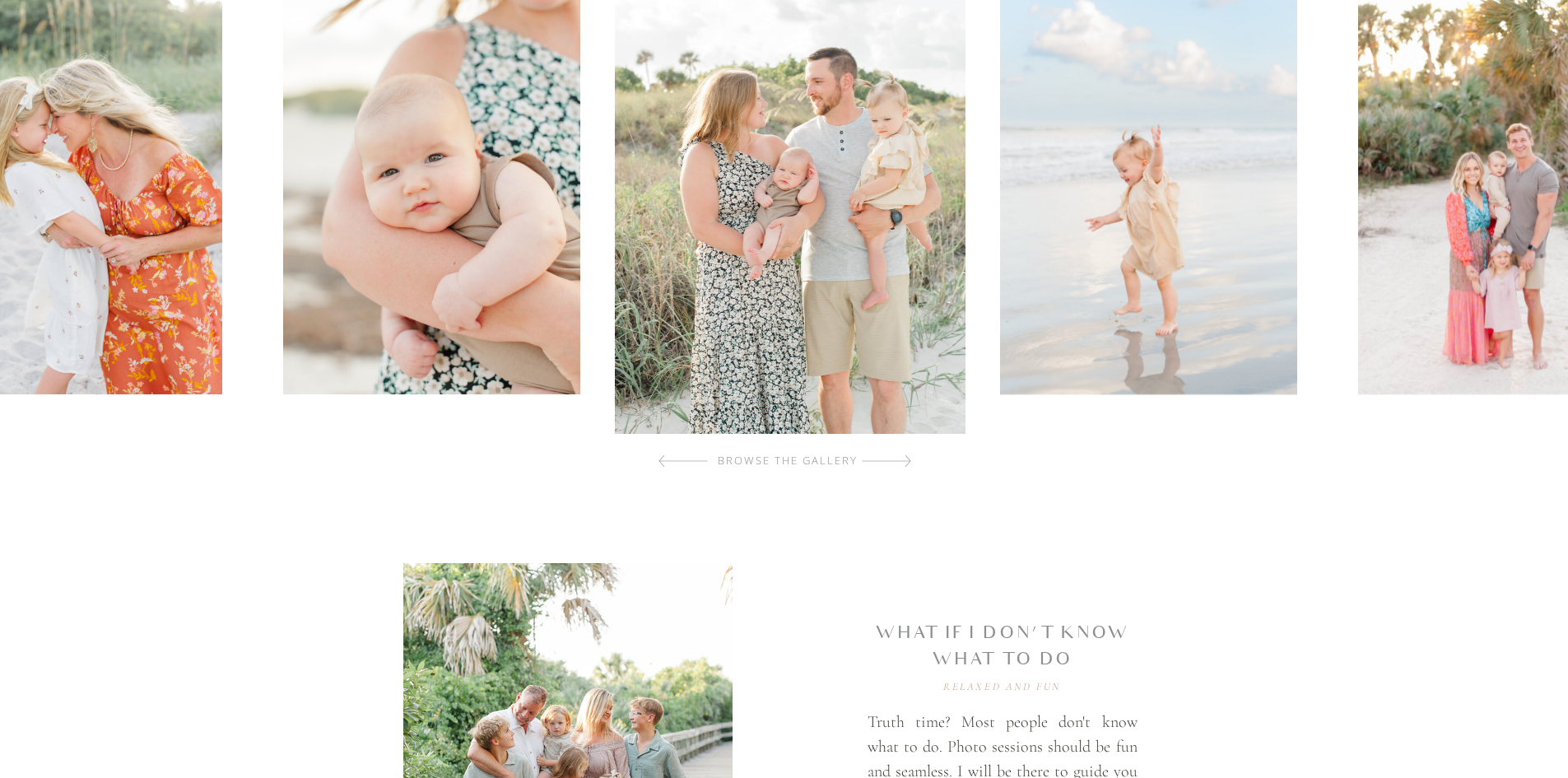
click at [896, 464] on div at bounding box center [886, 460] width 49 height 33
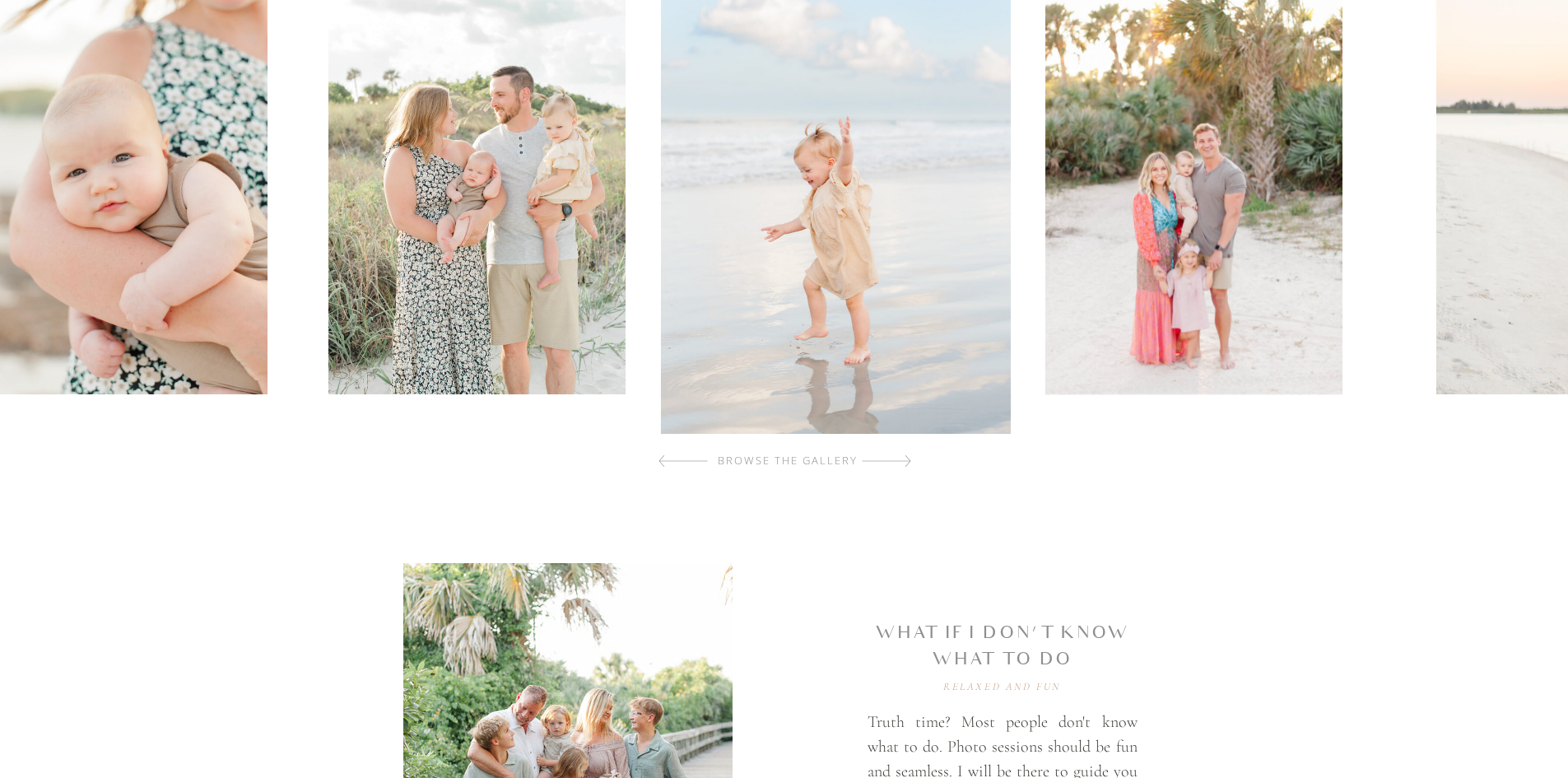
click at [896, 464] on div at bounding box center [886, 460] width 49 height 33
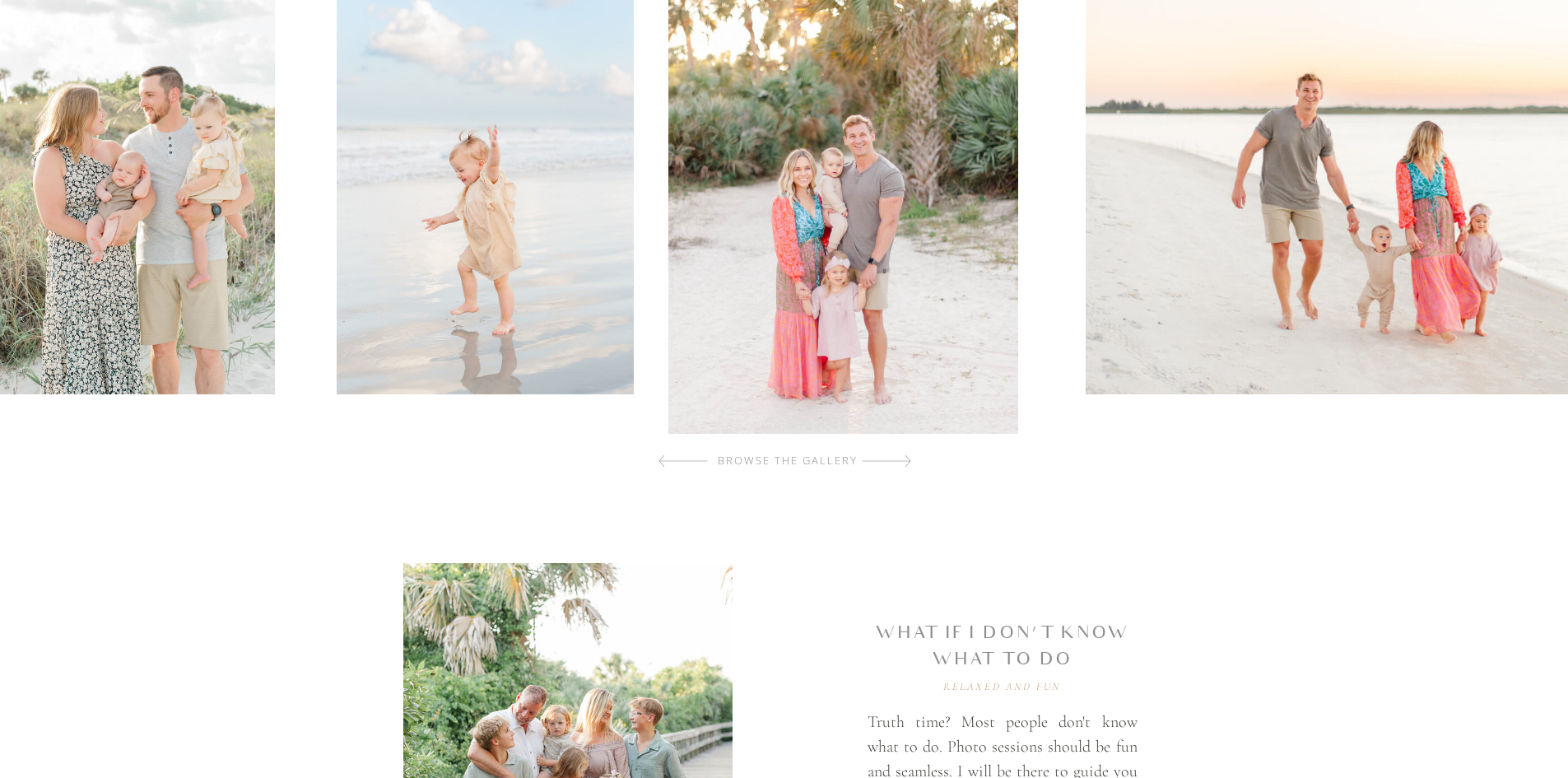
click at [896, 464] on div at bounding box center [886, 460] width 49 height 33
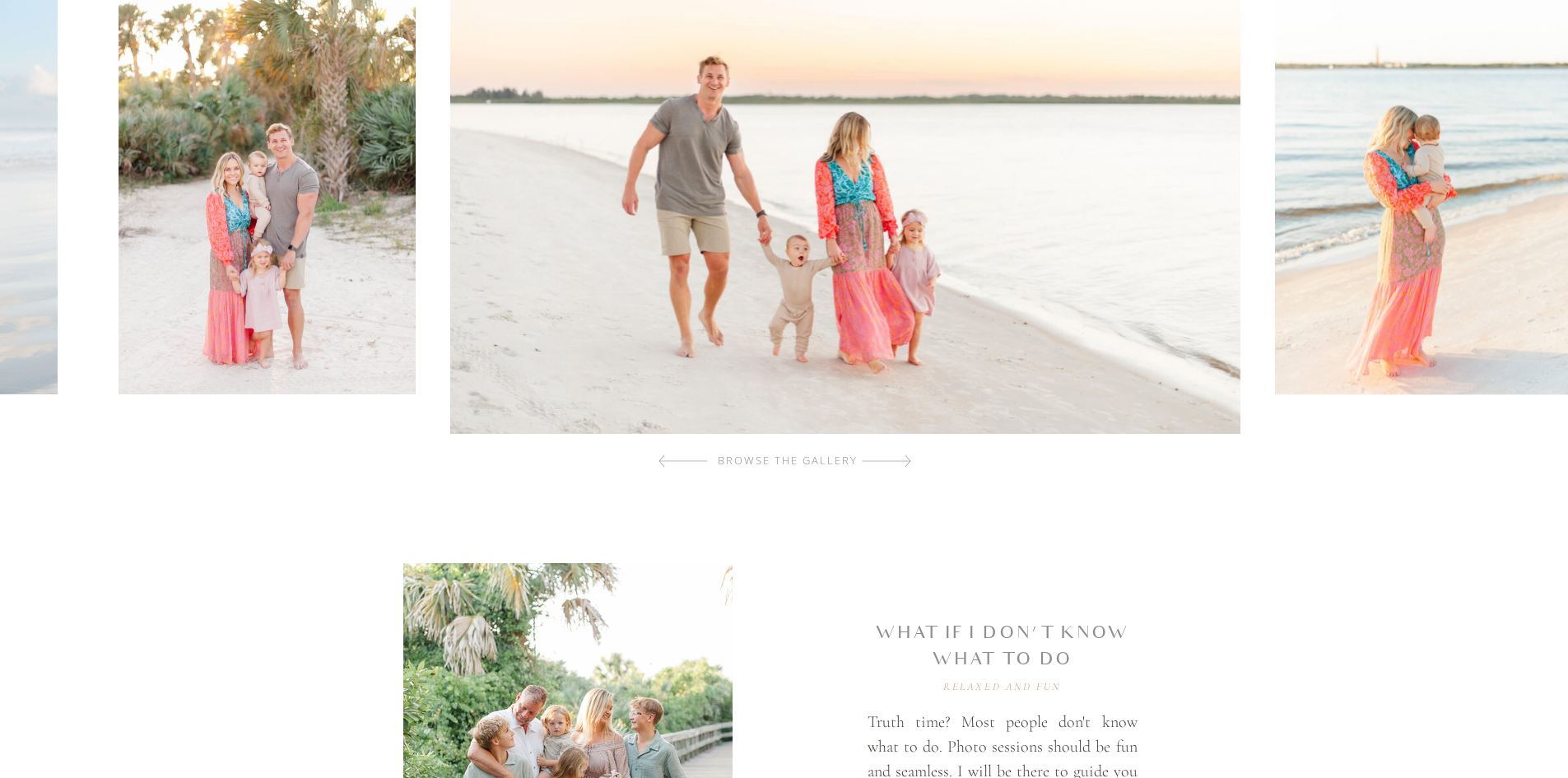
click at [896, 464] on div at bounding box center [886, 460] width 49 height 33
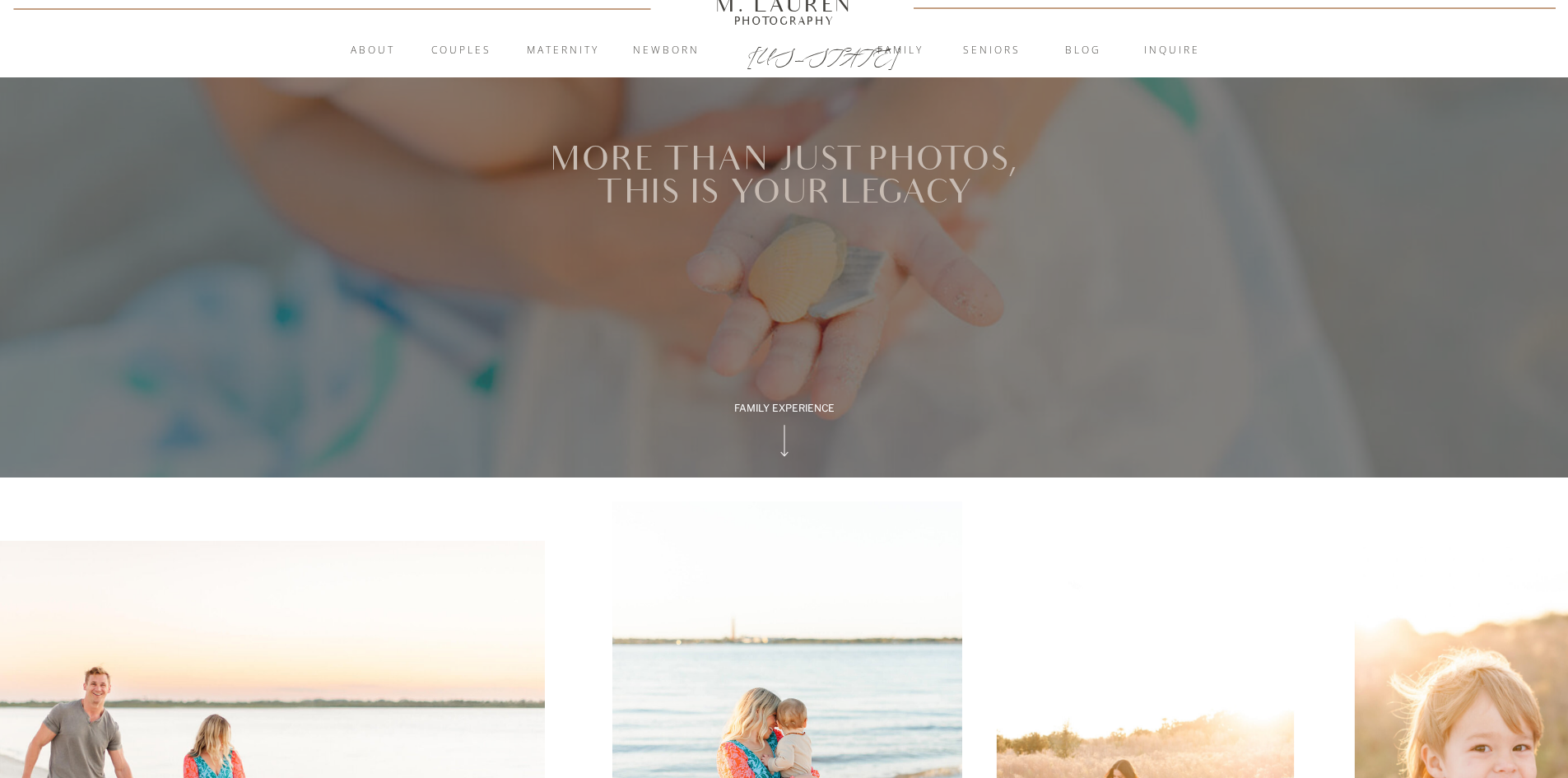
scroll to position [0, 0]
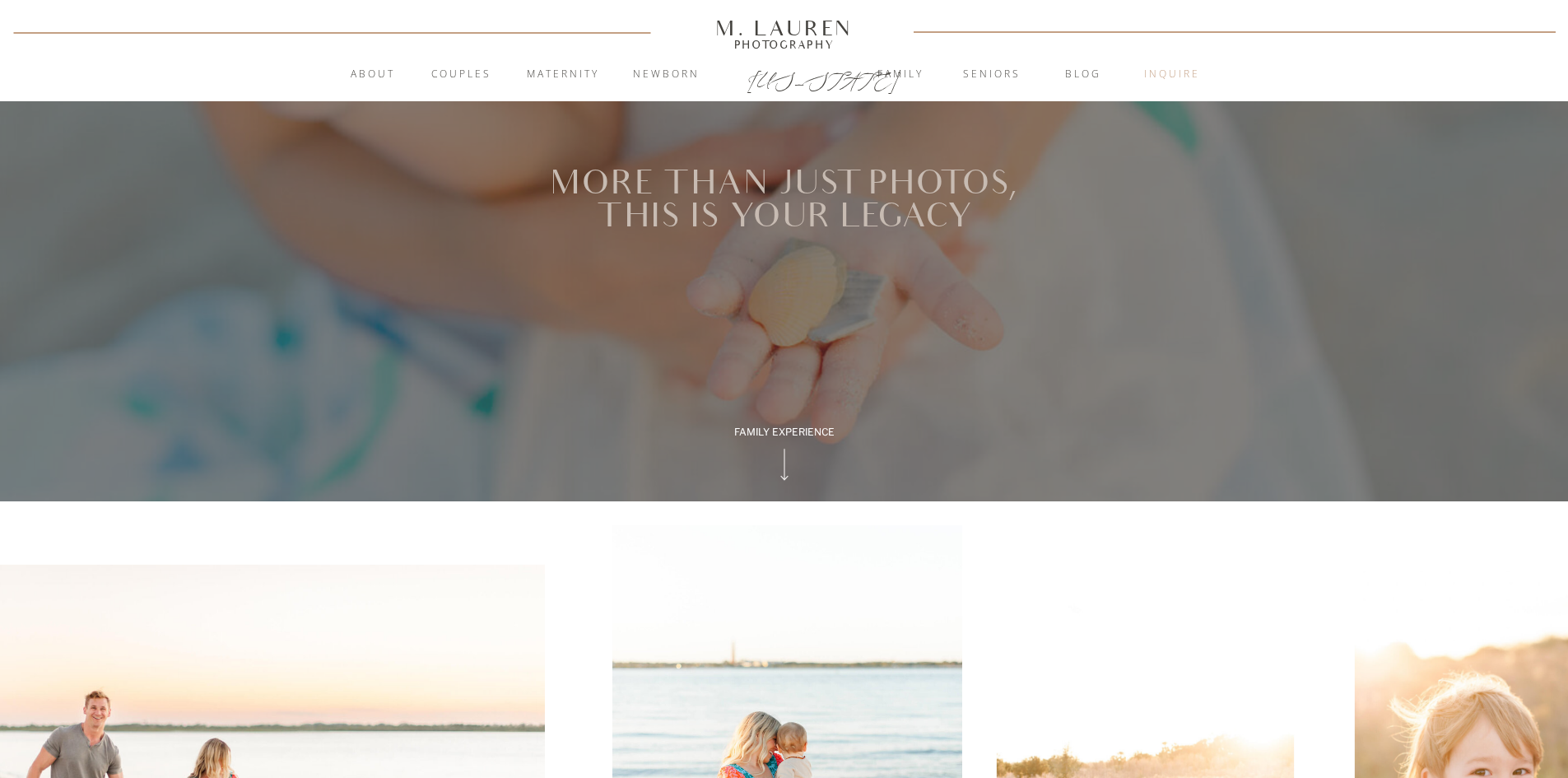
click at [1187, 79] on nav "inquire" at bounding box center [1172, 75] width 89 height 17
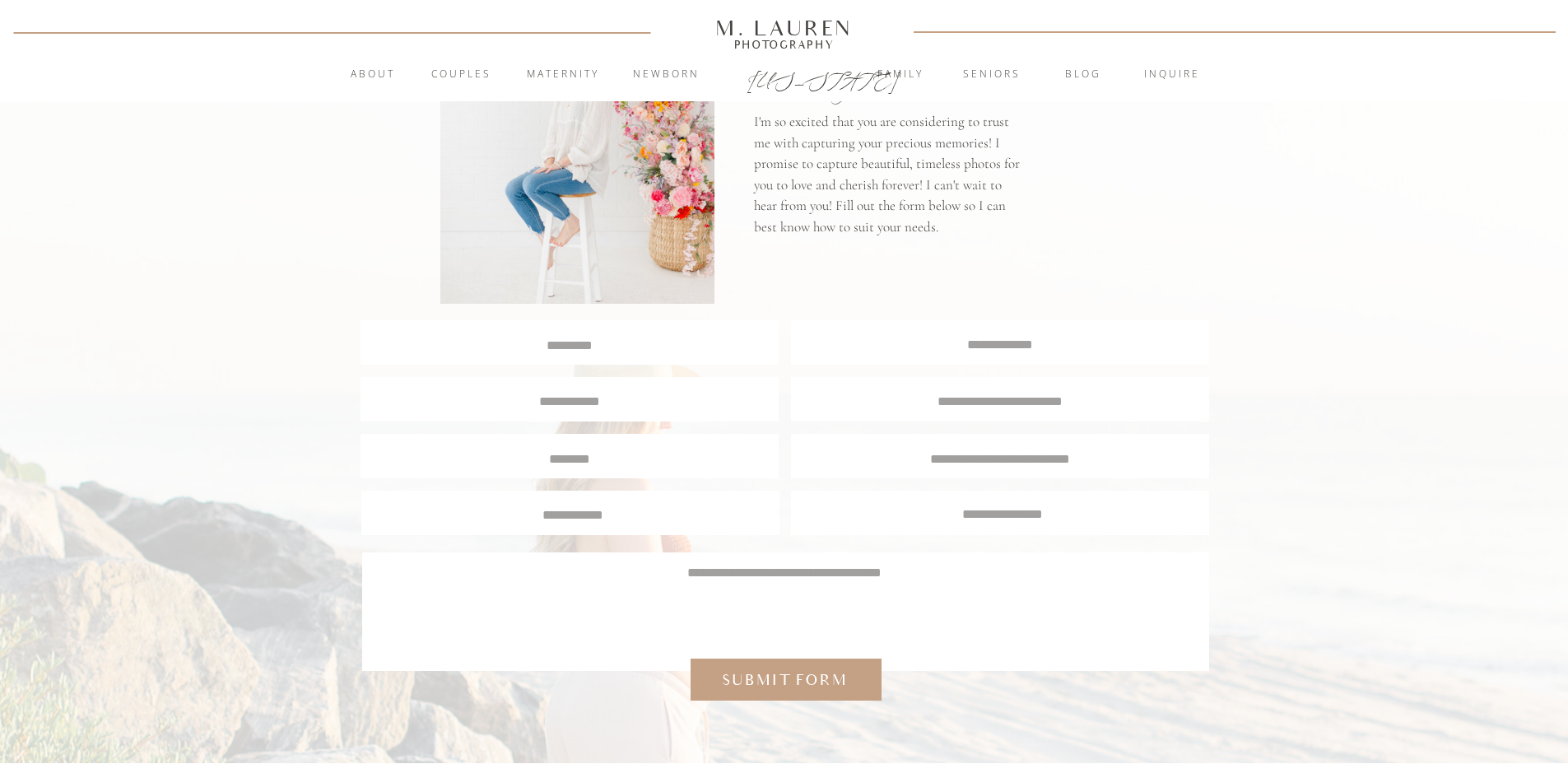
scroll to position [165, 0]
click at [559, 340] on textarea at bounding box center [569, 343] width 416 height 16
click at [653, 329] on div at bounding box center [569, 341] width 418 height 44
click at [656, 341] on textarea "*******" at bounding box center [569, 343] width 416 height 16
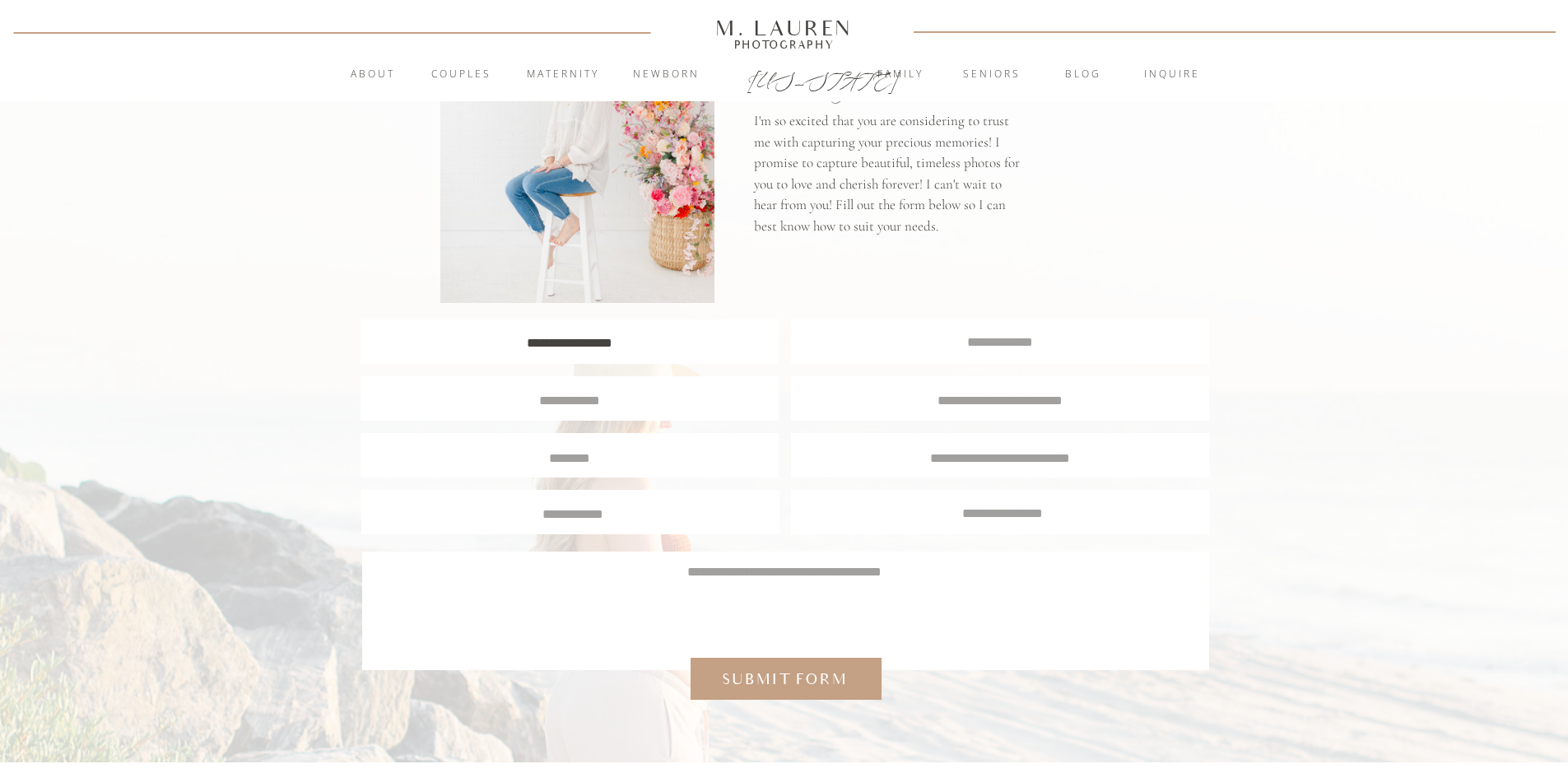
type textarea "**********"
click at [944, 335] on textarea at bounding box center [1000, 342] width 417 height 16
type textarea "**********"
click at [666, 402] on textarea at bounding box center [569, 399] width 391 height 15
type textarea "**********"
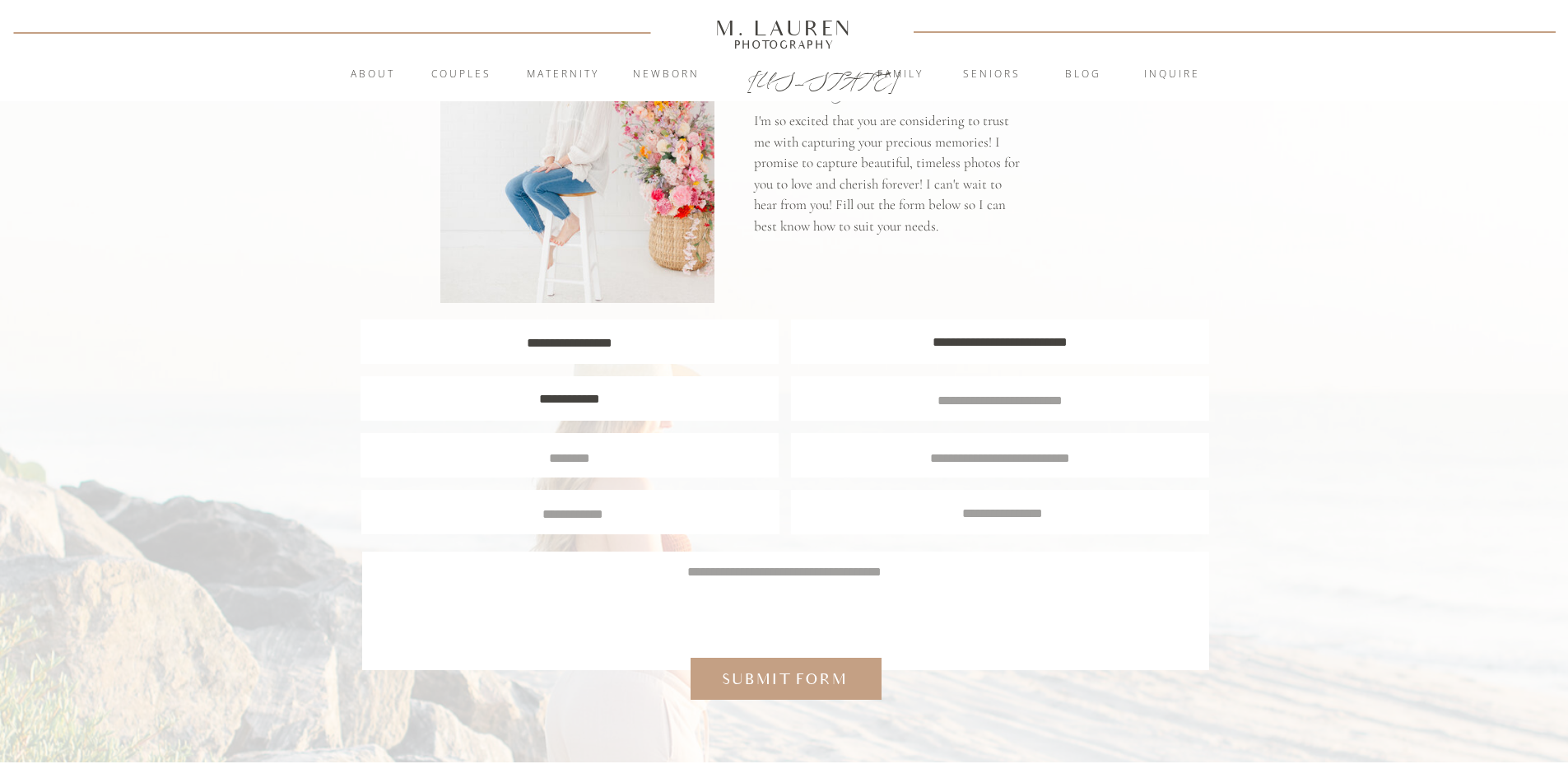
click at [1009, 402] on textarea at bounding box center [1001, 399] width 388 height 15
click at [566, 458] on textarea at bounding box center [569, 456] width 392 height 15
type textarea "*****"
click at [1039, 467] on div at bounding box center [1000, 455] width 418 height 44
click at [1039, 455] on textarea at bounding box center [1000, 456] width 392 height 15
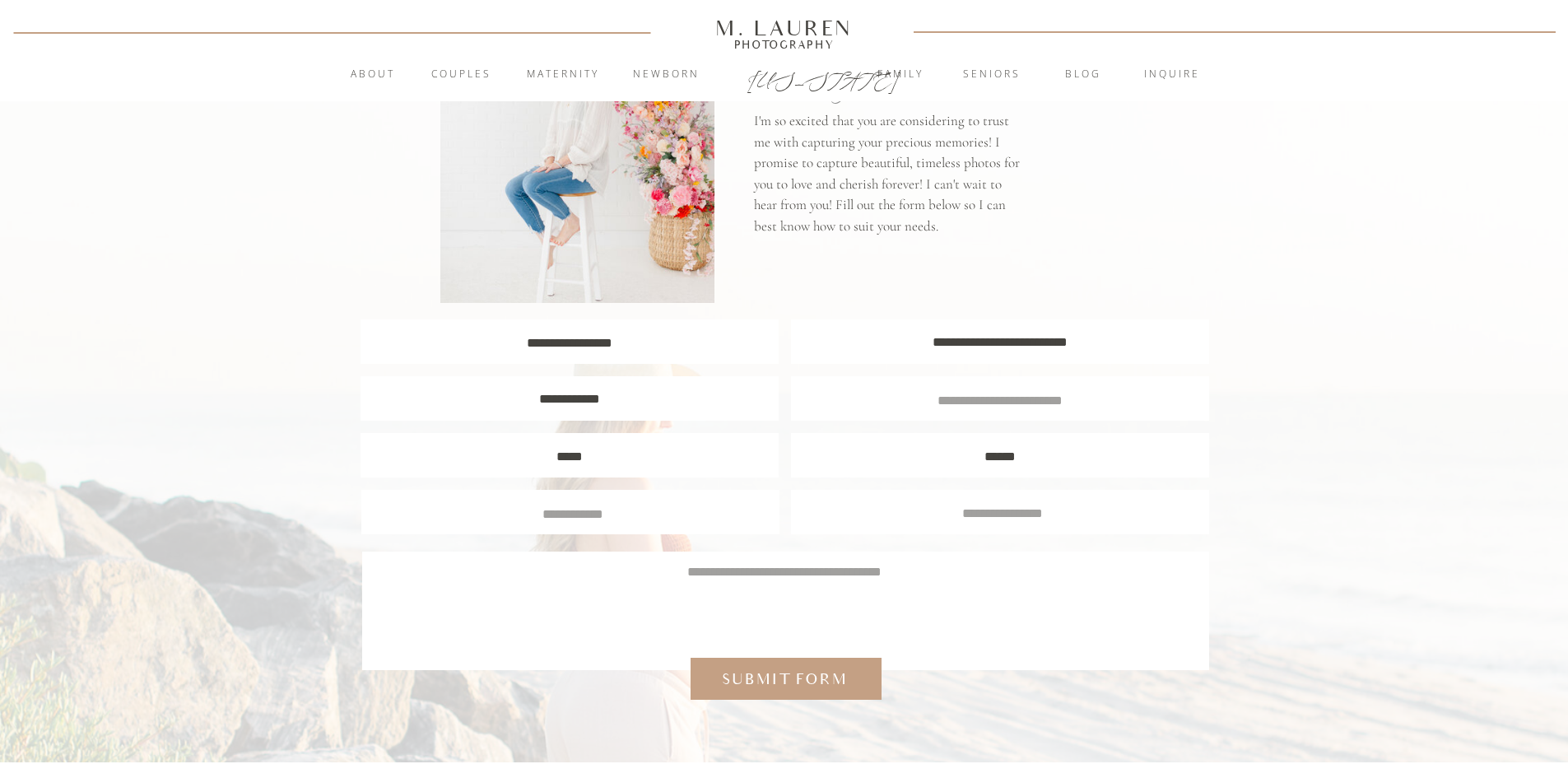
type textarea "******"
click at [631, 513] on textarea at bounding box center [573, 512] width 392 height 15
type textarea "******"
click at [956, 510] on textarea at bounding box center [1003, 511] width 392 height 15
click at [711, 606] on textarea at bounding box center [784, 601] width 799 height 79
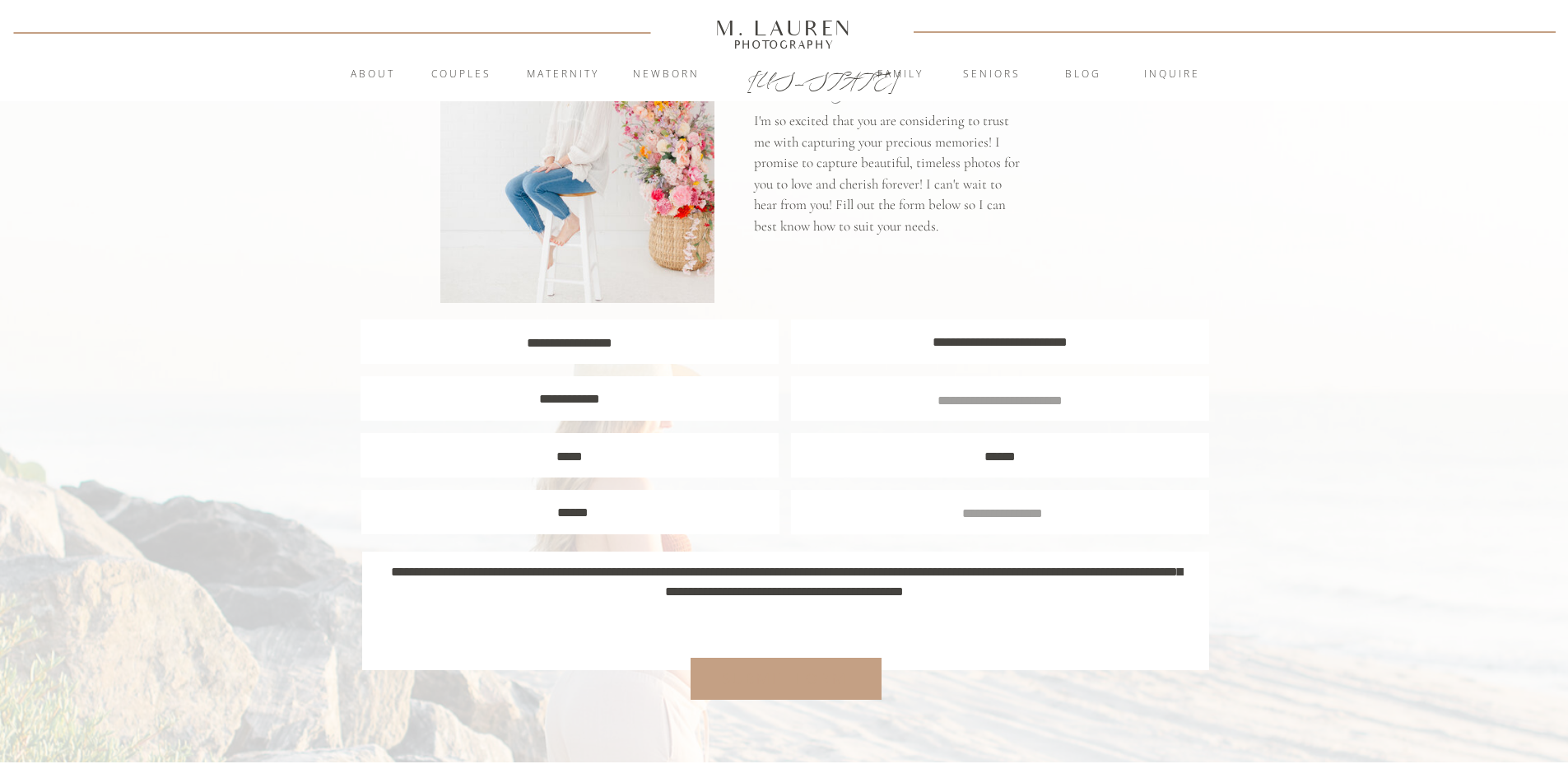
type textarea "**********"
click at [793, 672] on div "Submit form" at bounding box center [784, 679] width 140 height 22
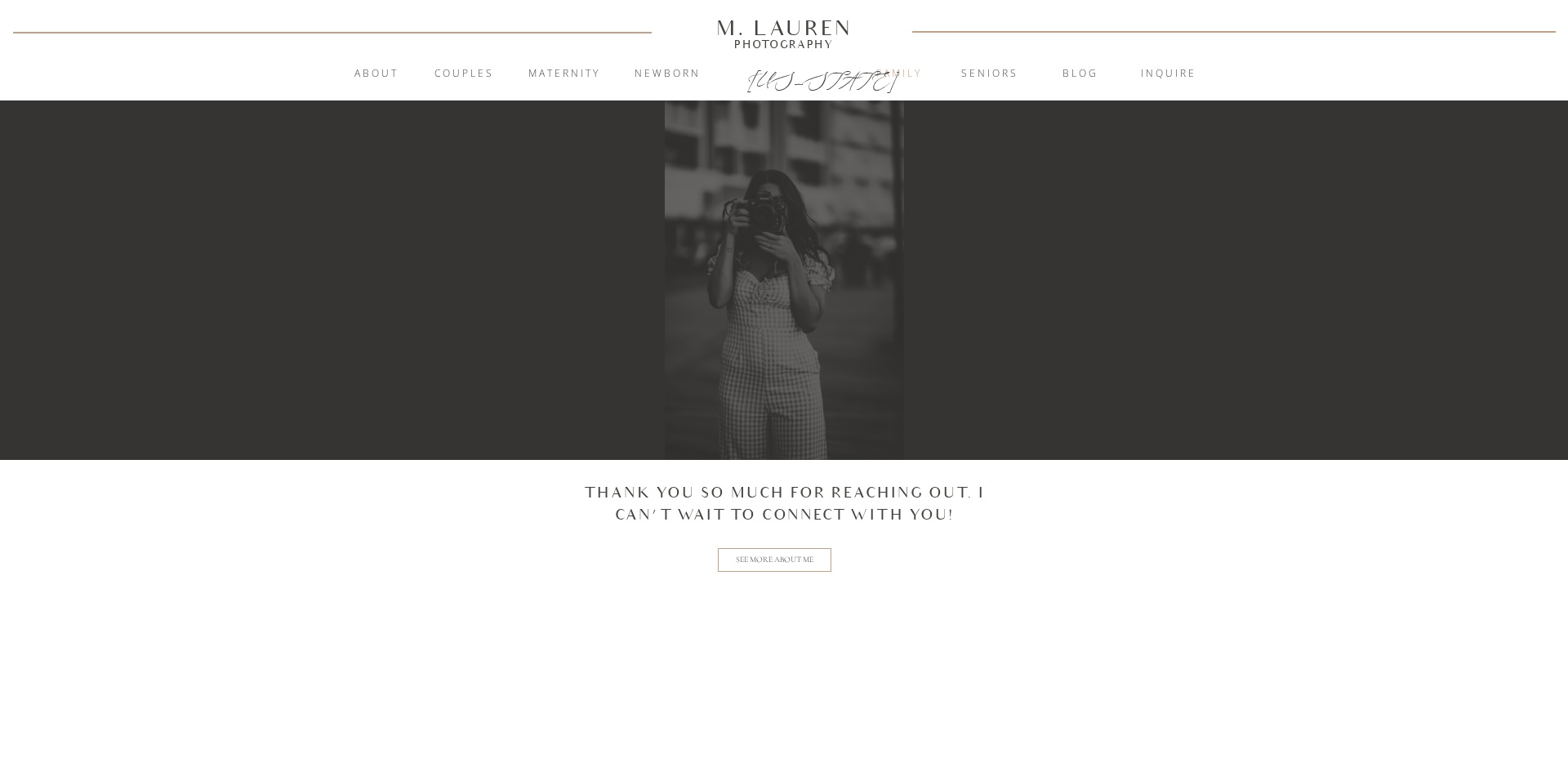
click at [905, 68] on nav "Family" at bounding box center [898, 75] width 88 height 17
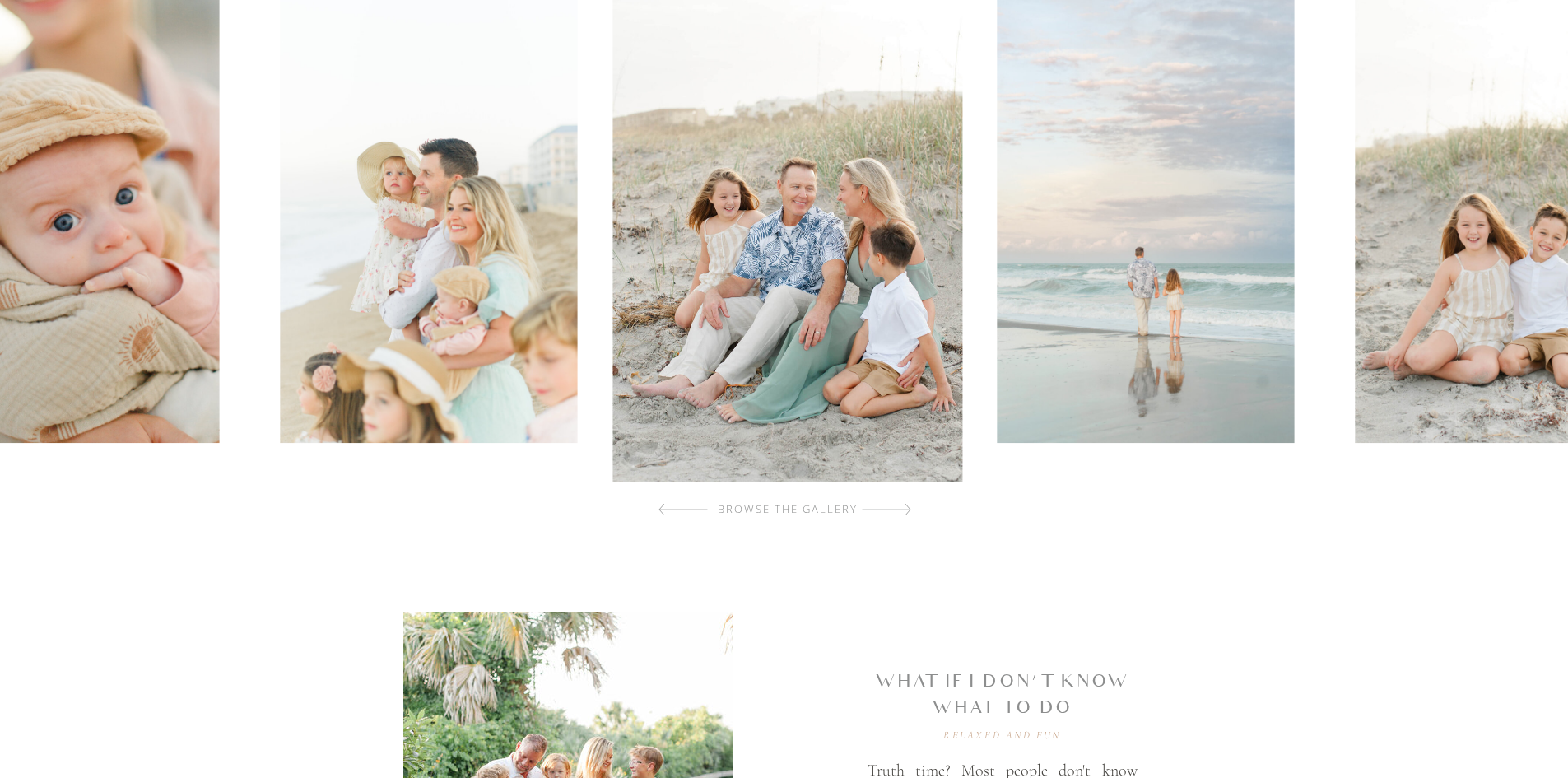
scroll to position [576, 0]
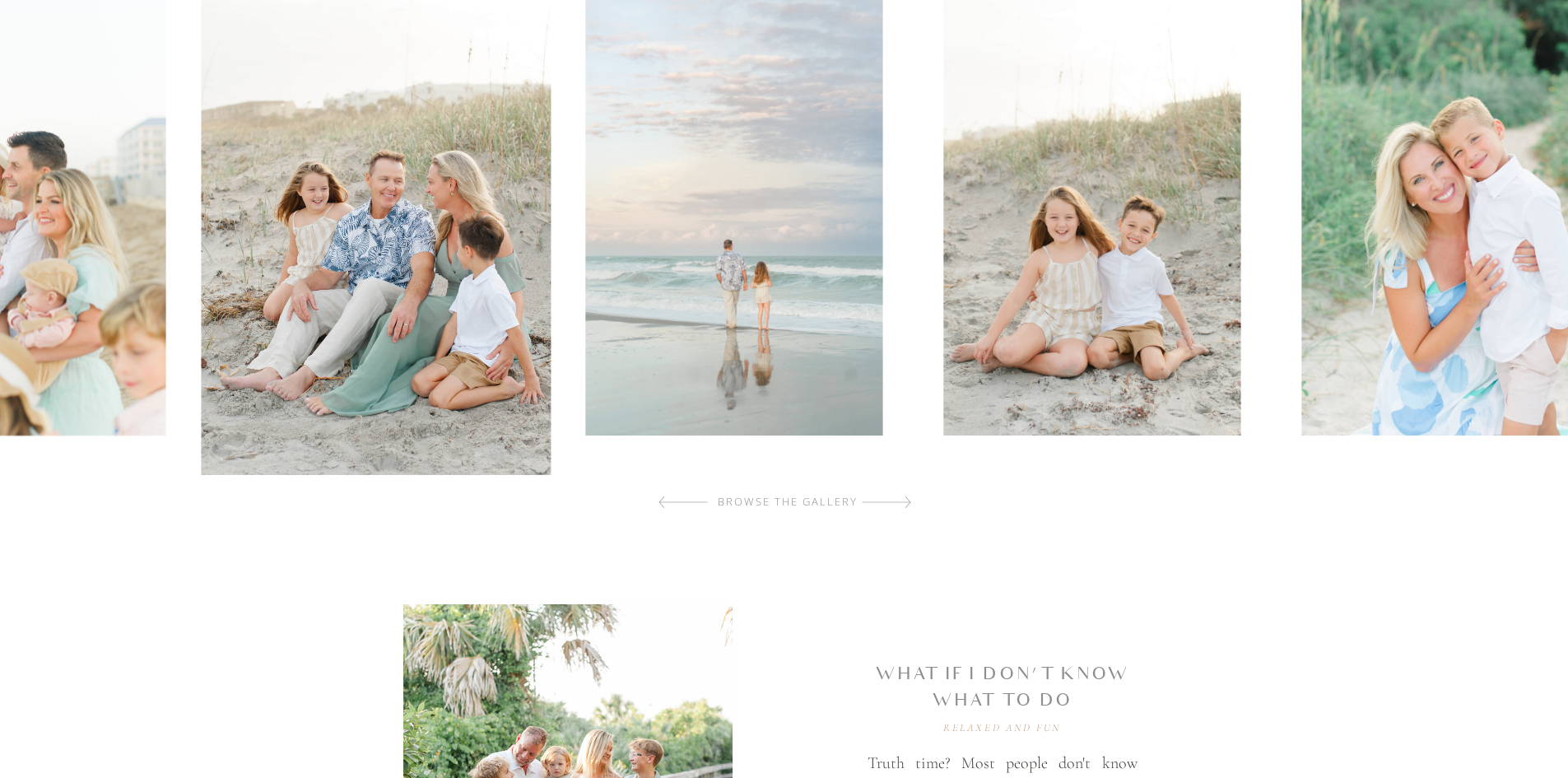
click at [943, 276] on img at bounding box center [1091, 212] width 297 height 447
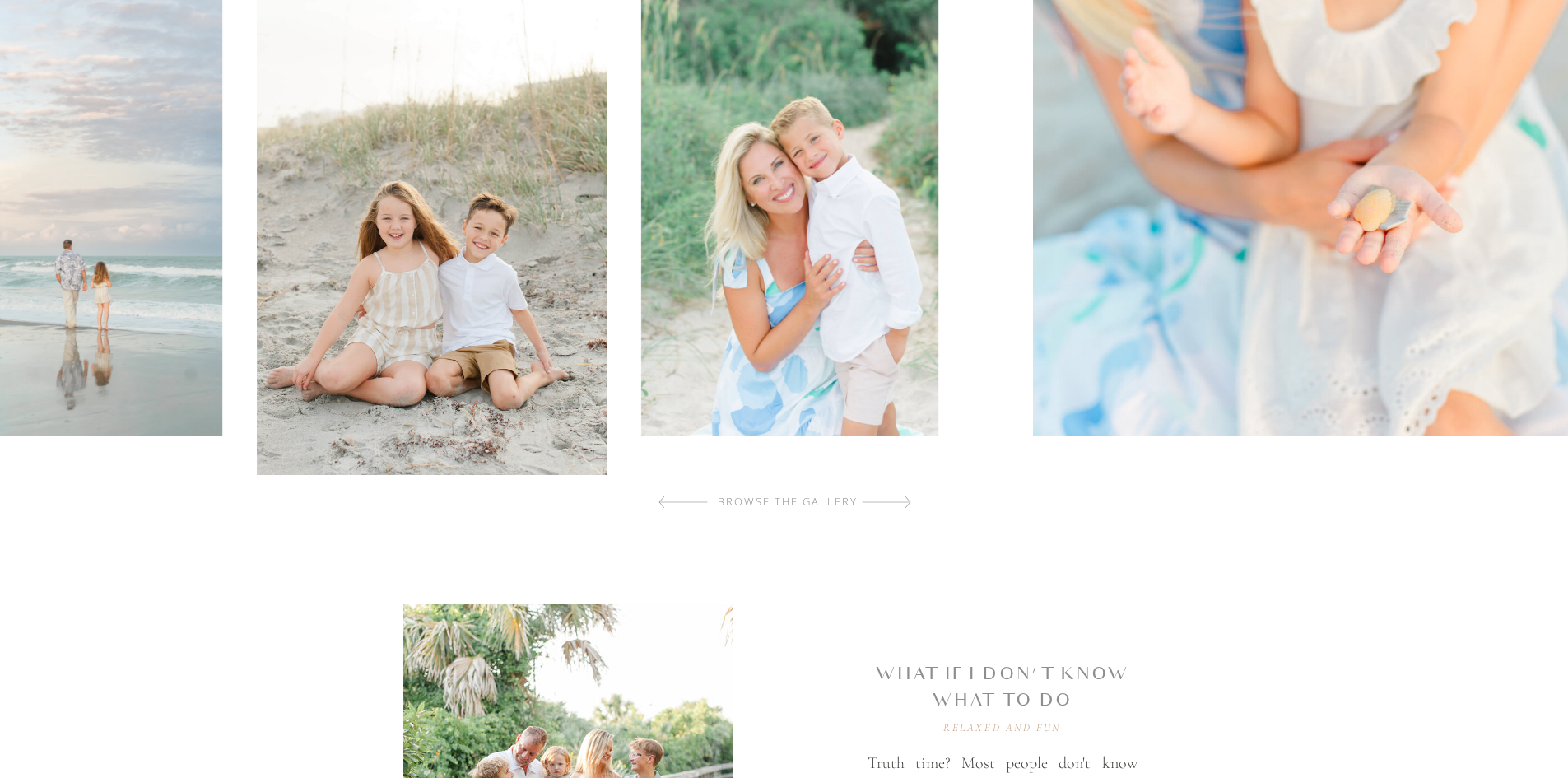
click at [1033, 248] on img at bounding box center [1368, 212] width 672 height 447
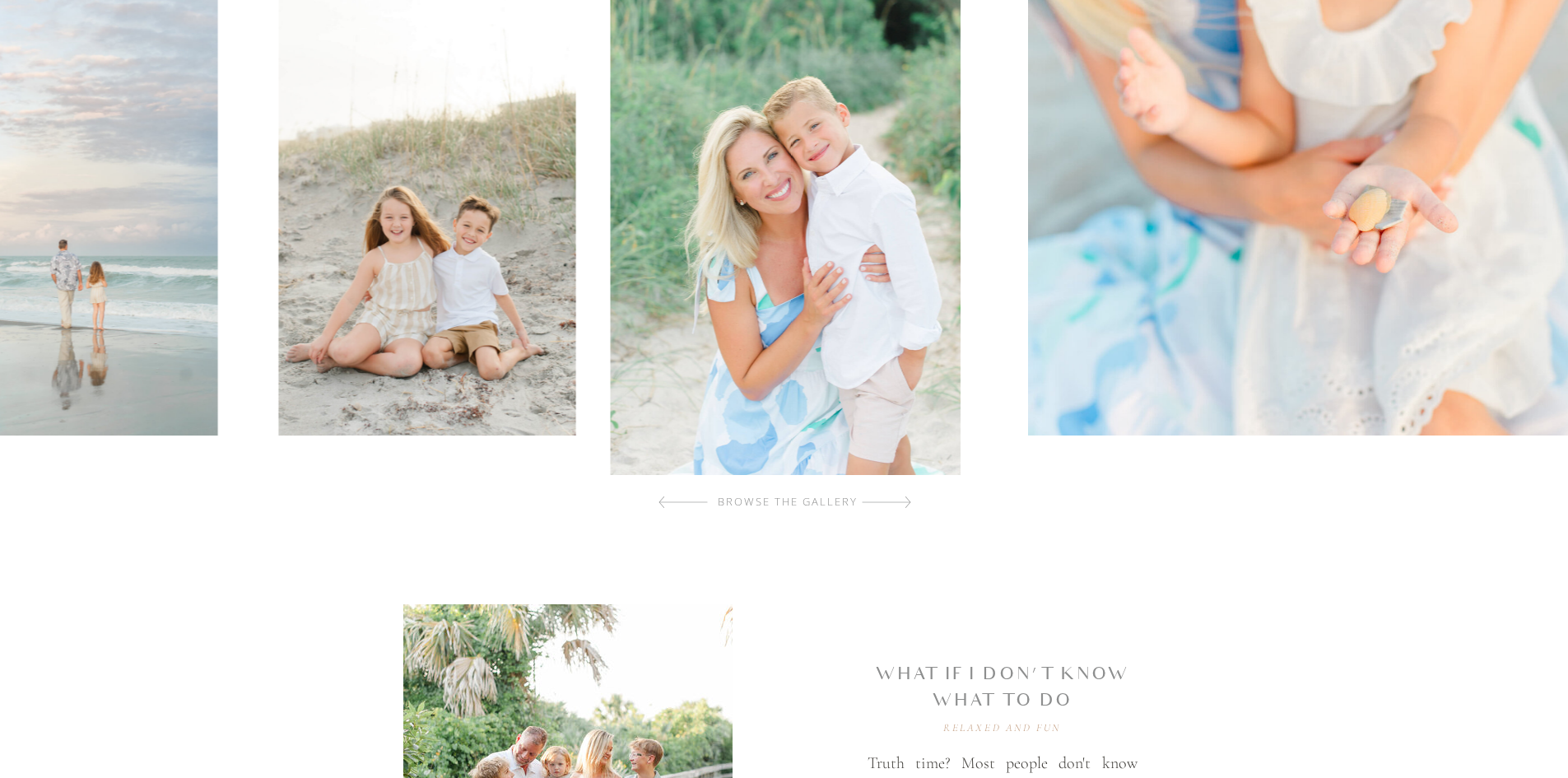
click at [1028, 263] on img at bounding box center [1363, 212] width 672 height 447
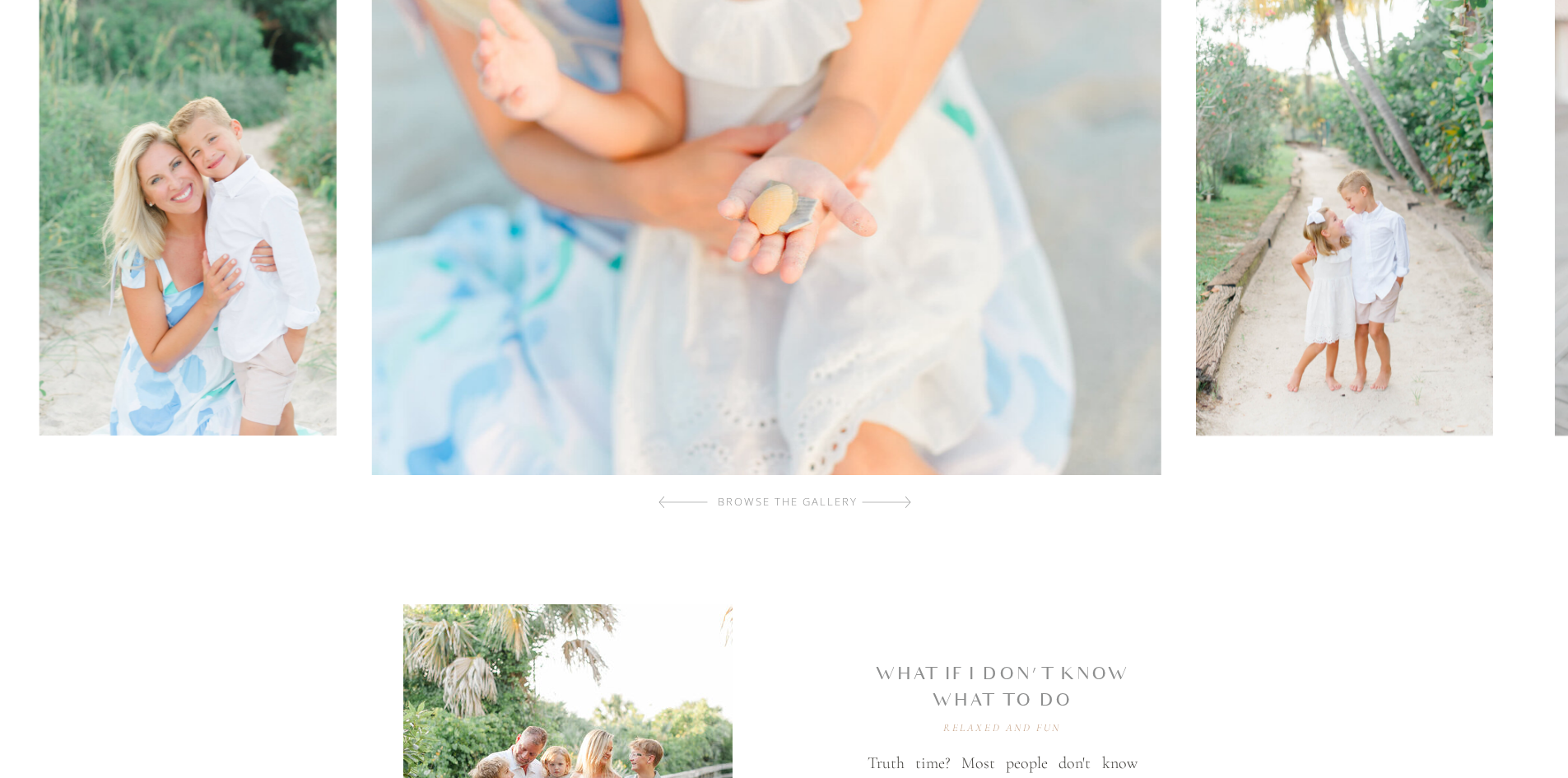
click at [1196, 256] on img at bounding box center [1344, 212] width 297 height 447
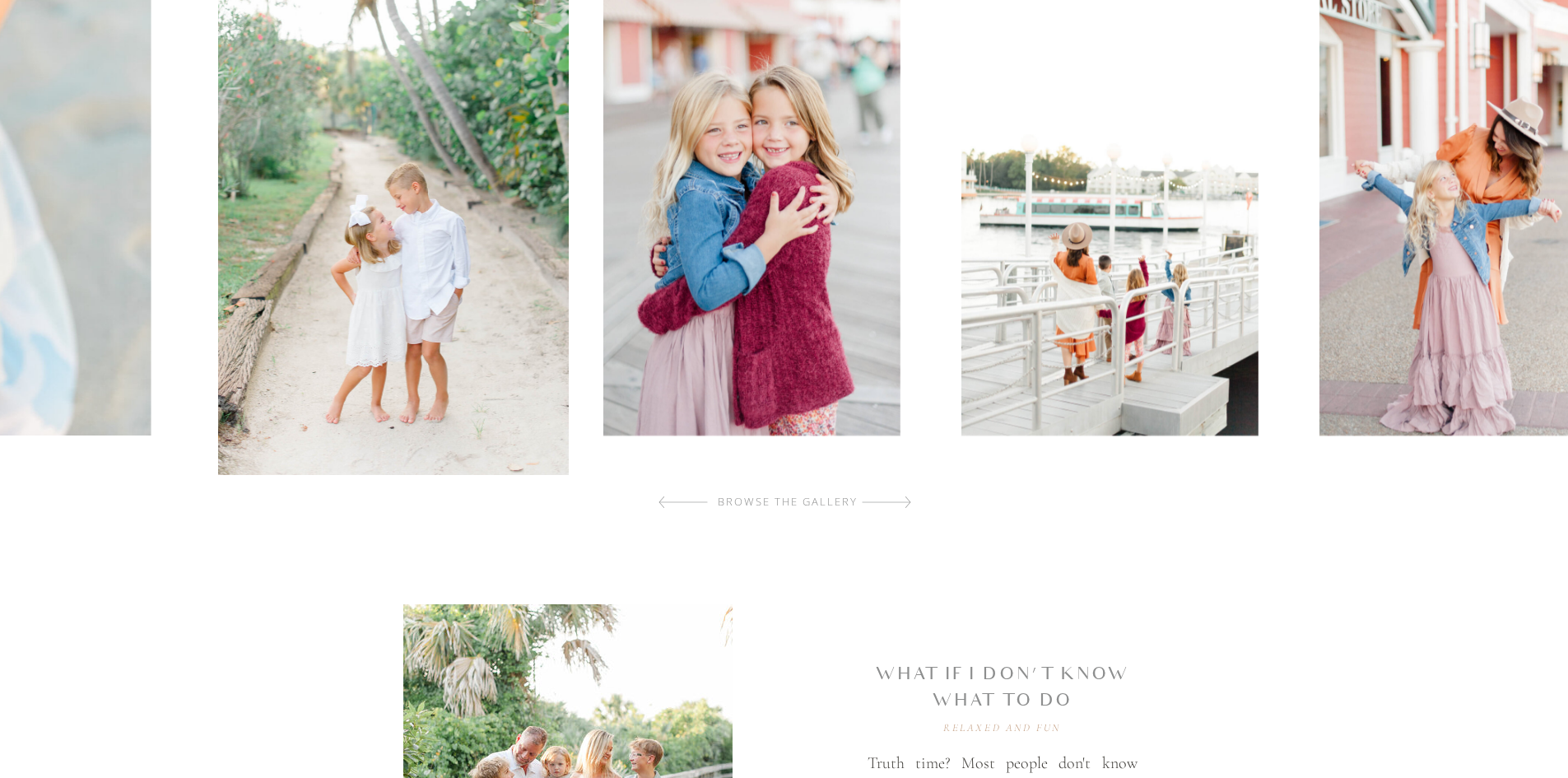
click at [605, 254] on img at bounding box center [750, 212] width 297 height 447
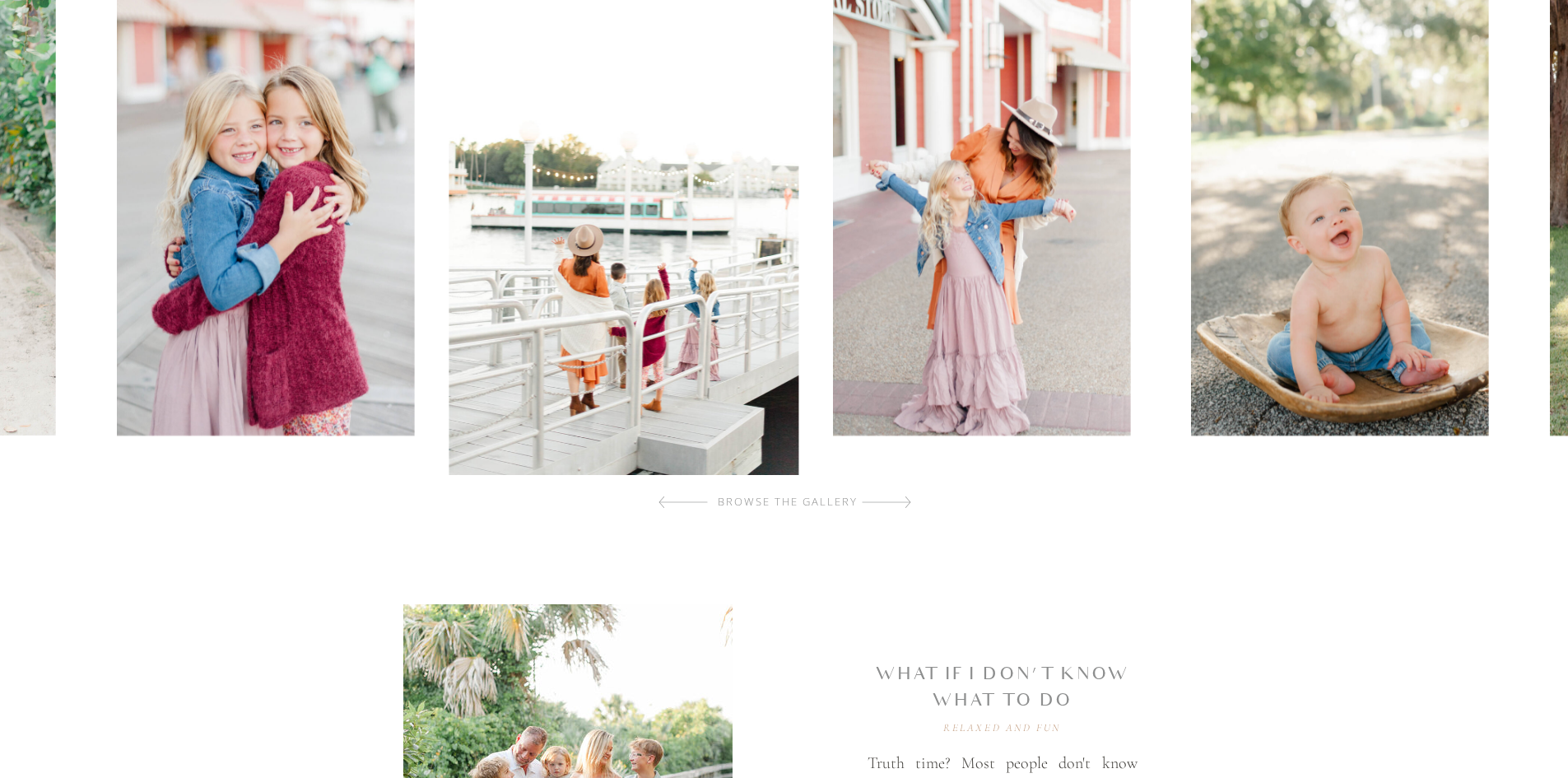
click at [834, 248] on img at bounding box center [982, 212] width 297 height 447
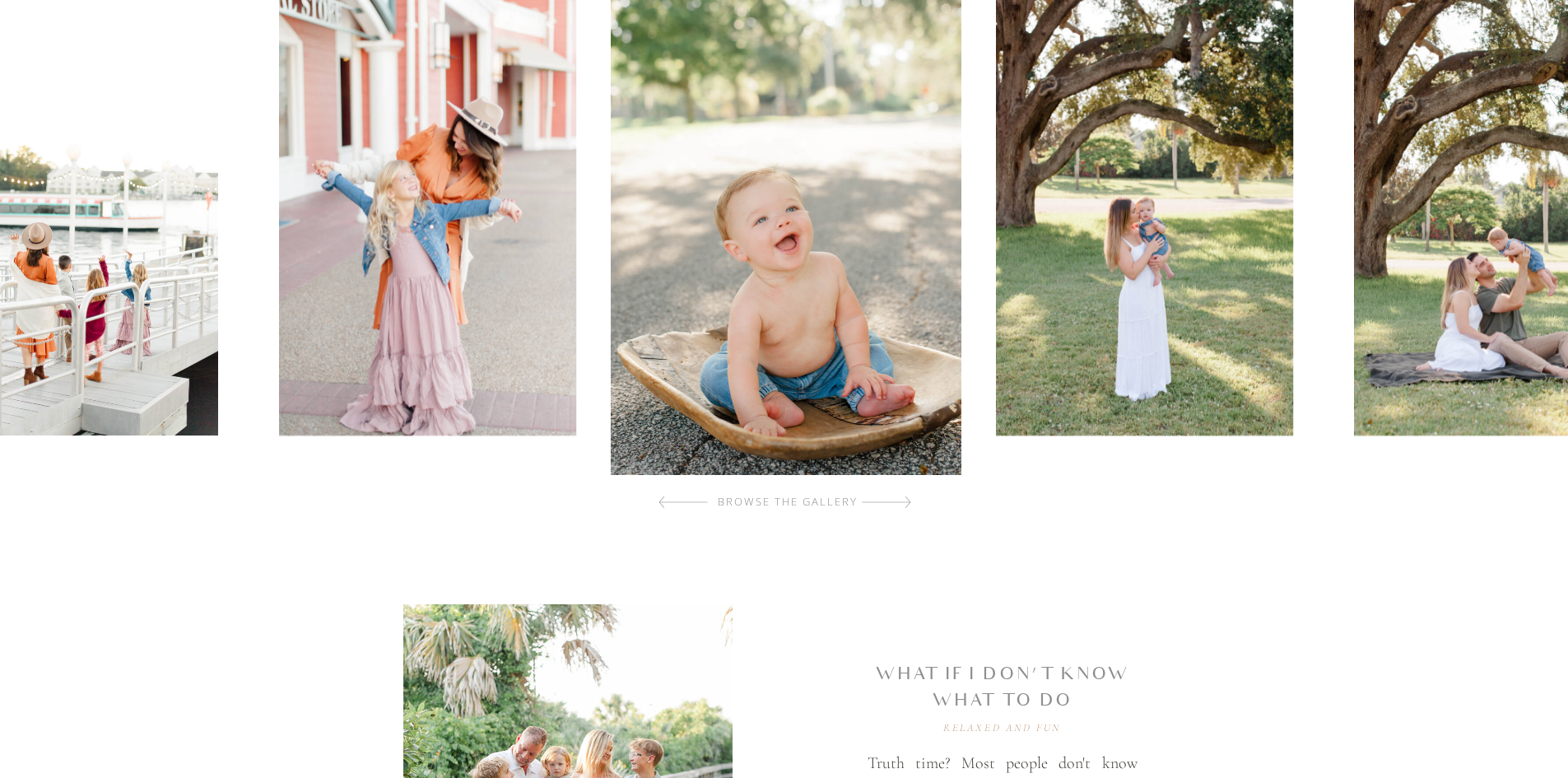
click at [996, 238] on img at bounding box center [1144, 212] width 297 height 447
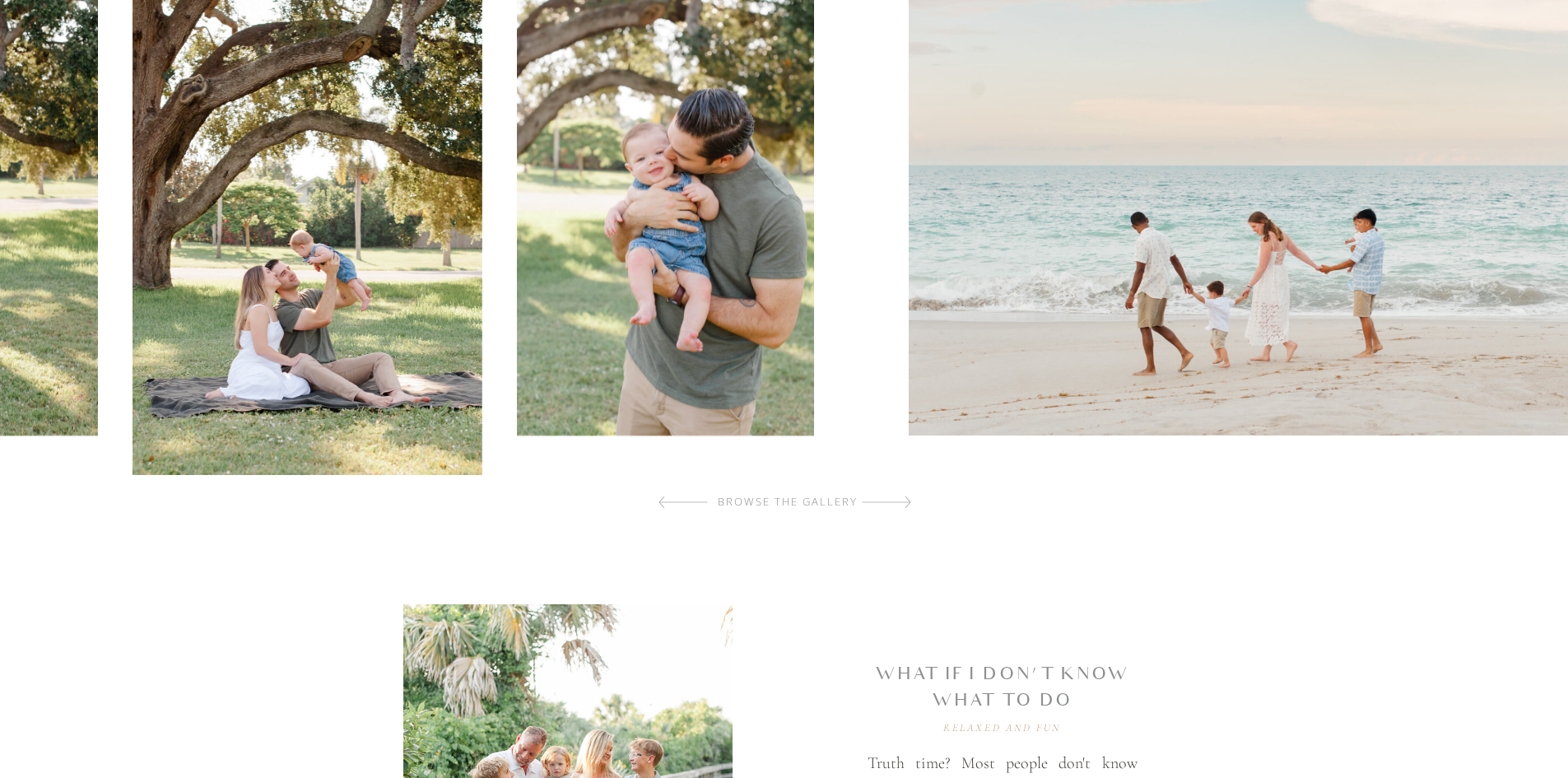
click at [446, 212] on div at bounding box center [787, 212] width 1576 height 526
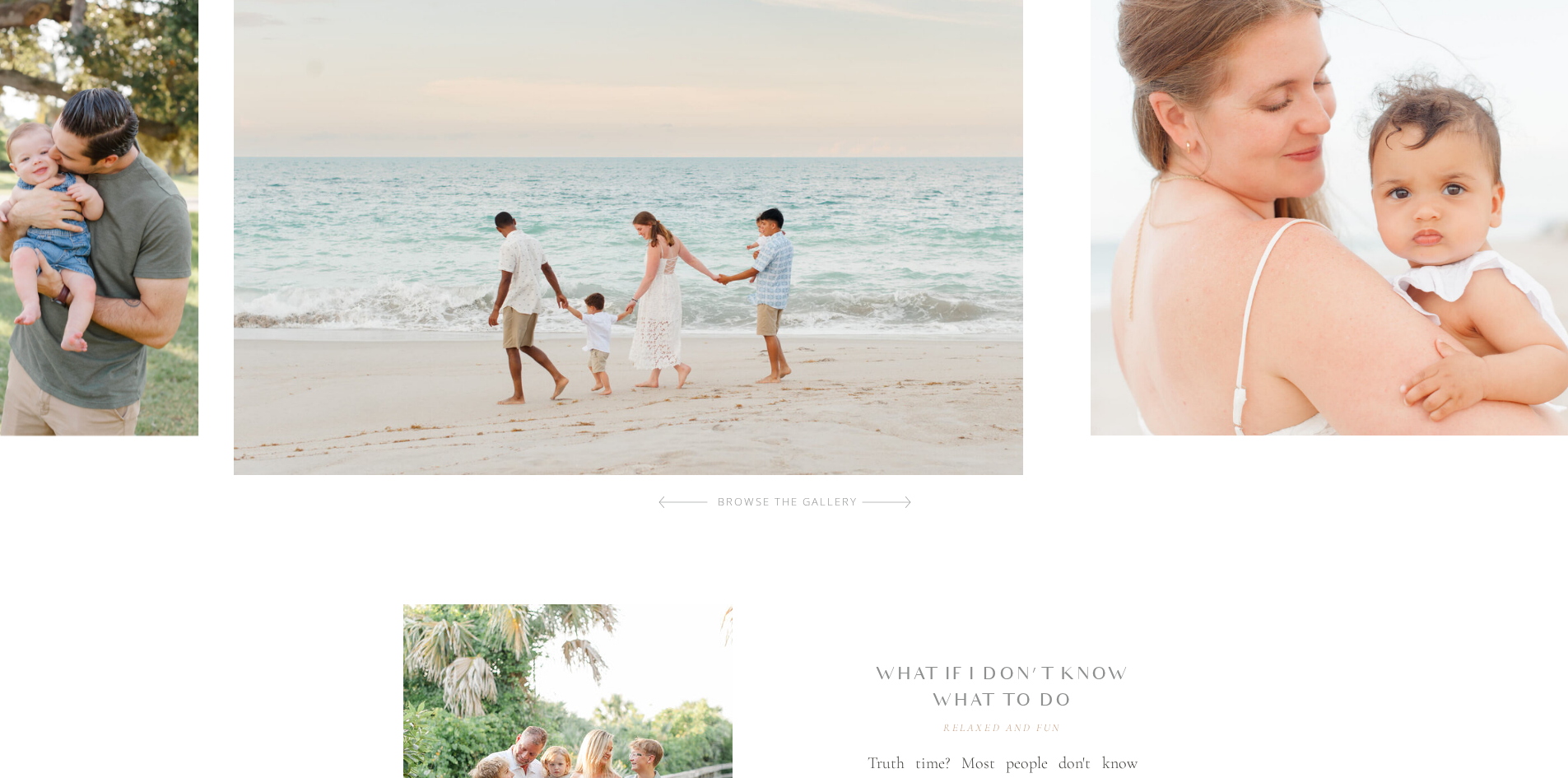
click at [462, 221] on div at bounding box center [787, 212] width 1576 height 526
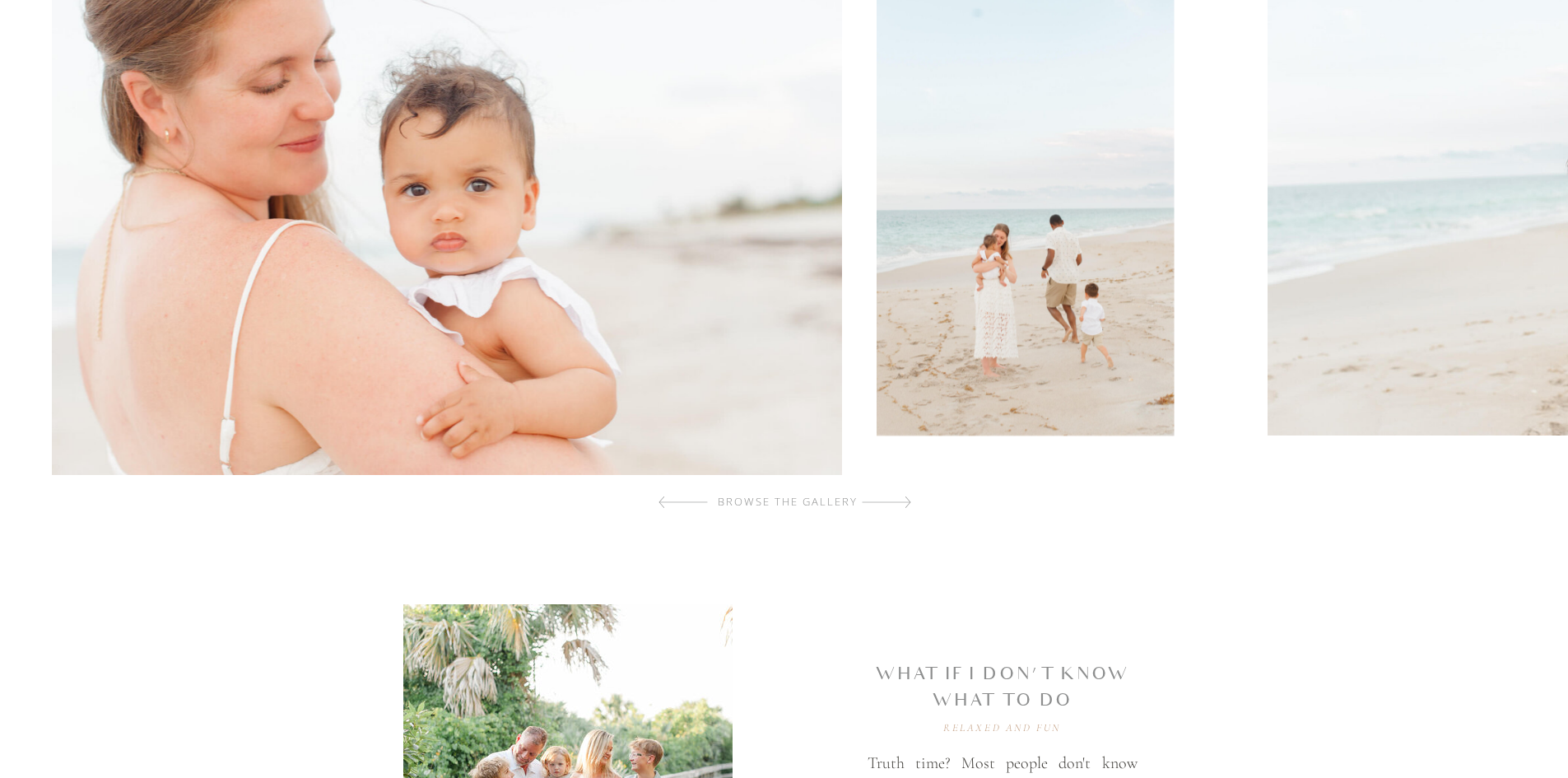
click at [415, 223] on div at bounding box center [787, 212] width 1576 height 526
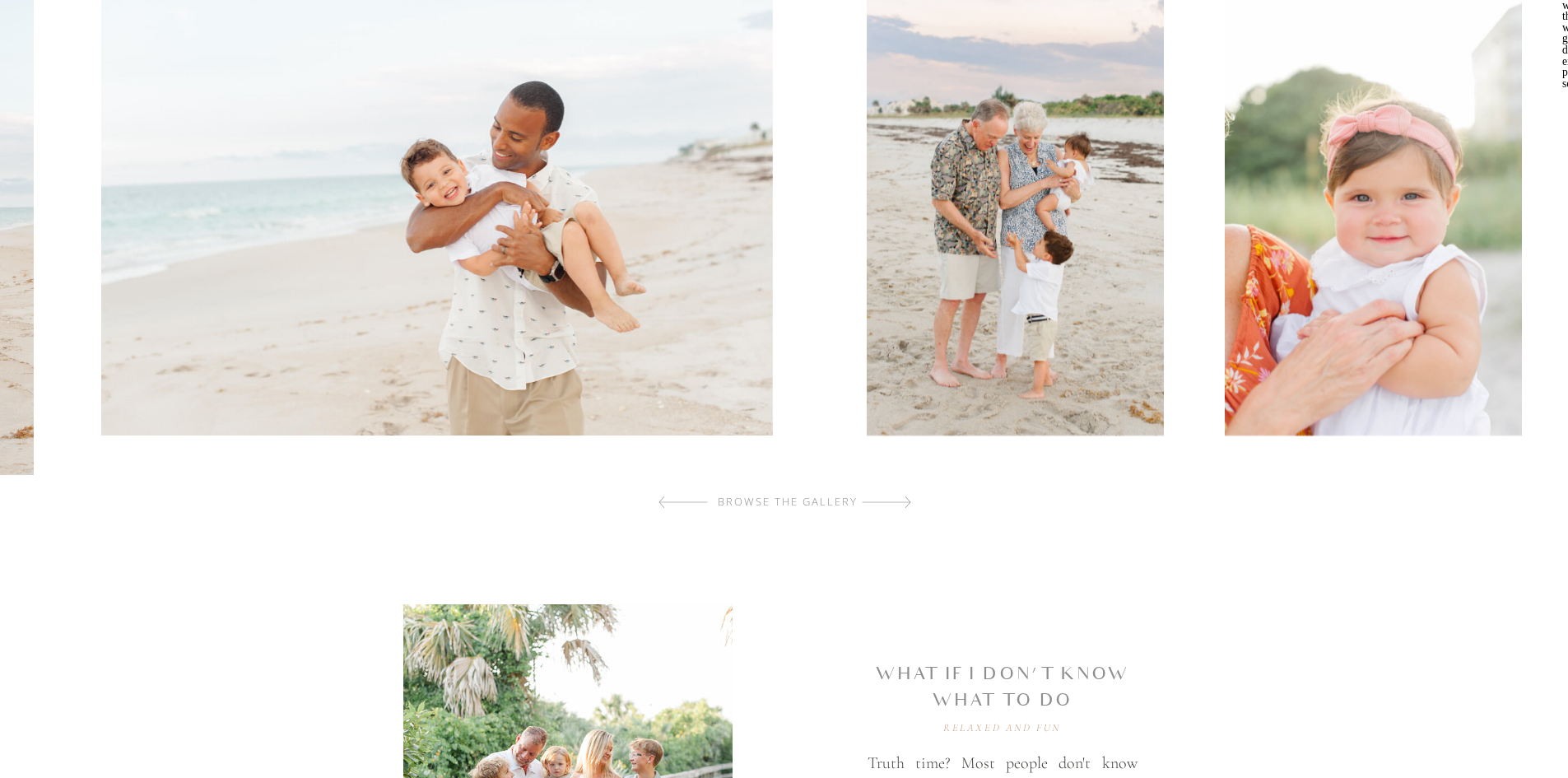
click at [365, 183] on img at bounding box center [437, 212] width 672 height 447
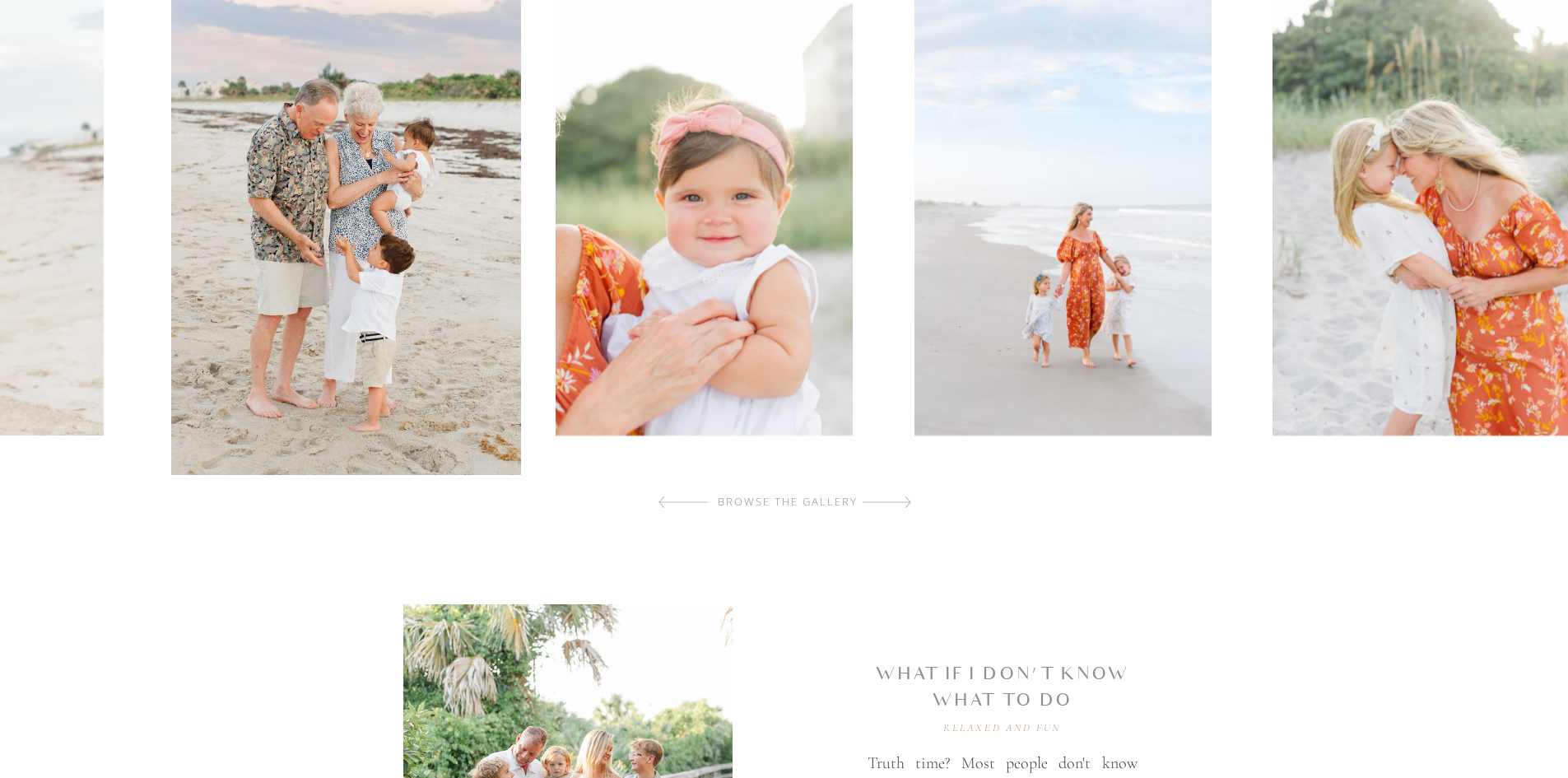
click at [555, 179] on img at bounding box center [703, 212] width 297 height 447
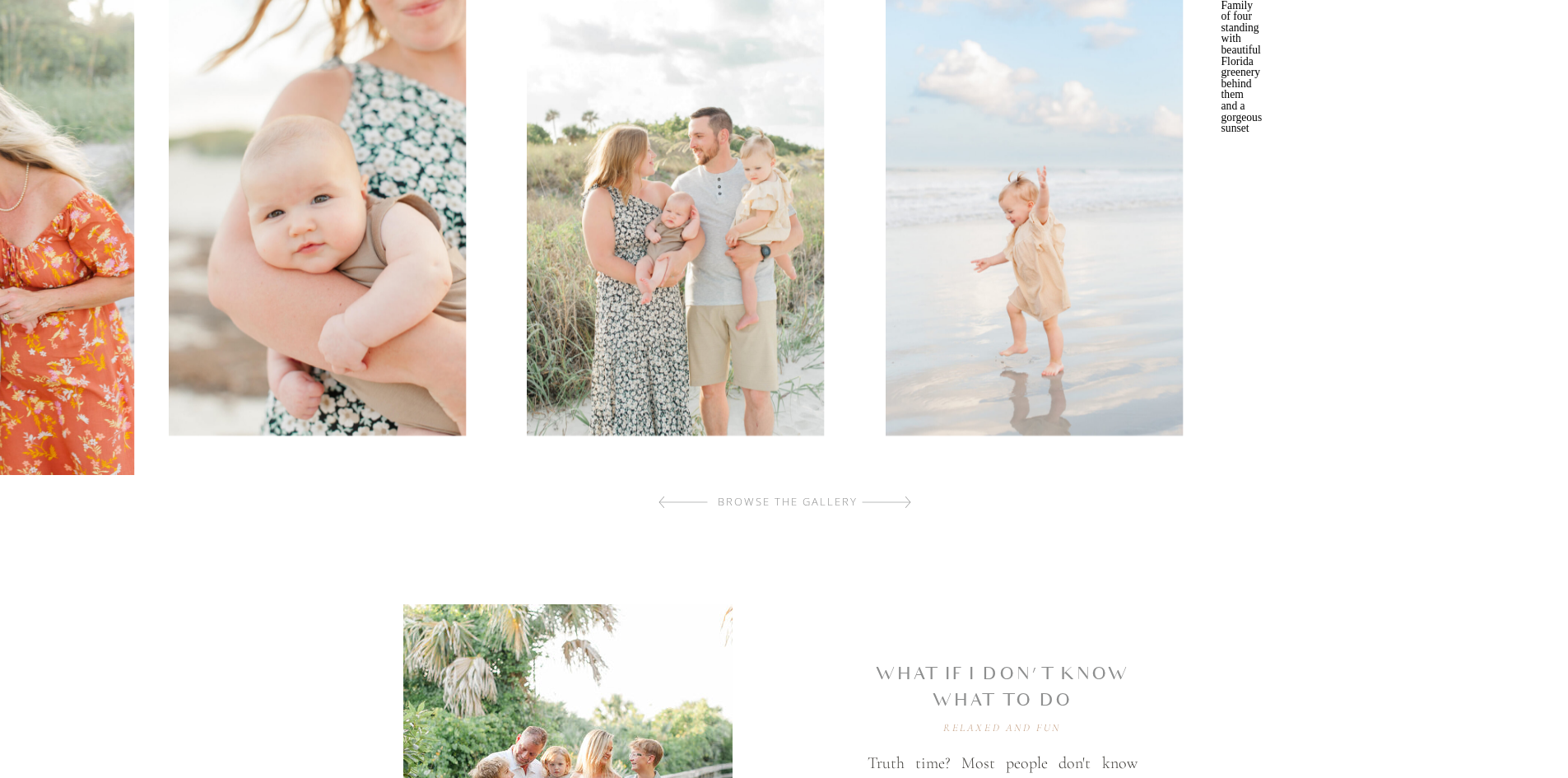
click at [416, 170] on img at bounding box center [317, 212] width 297 height 447
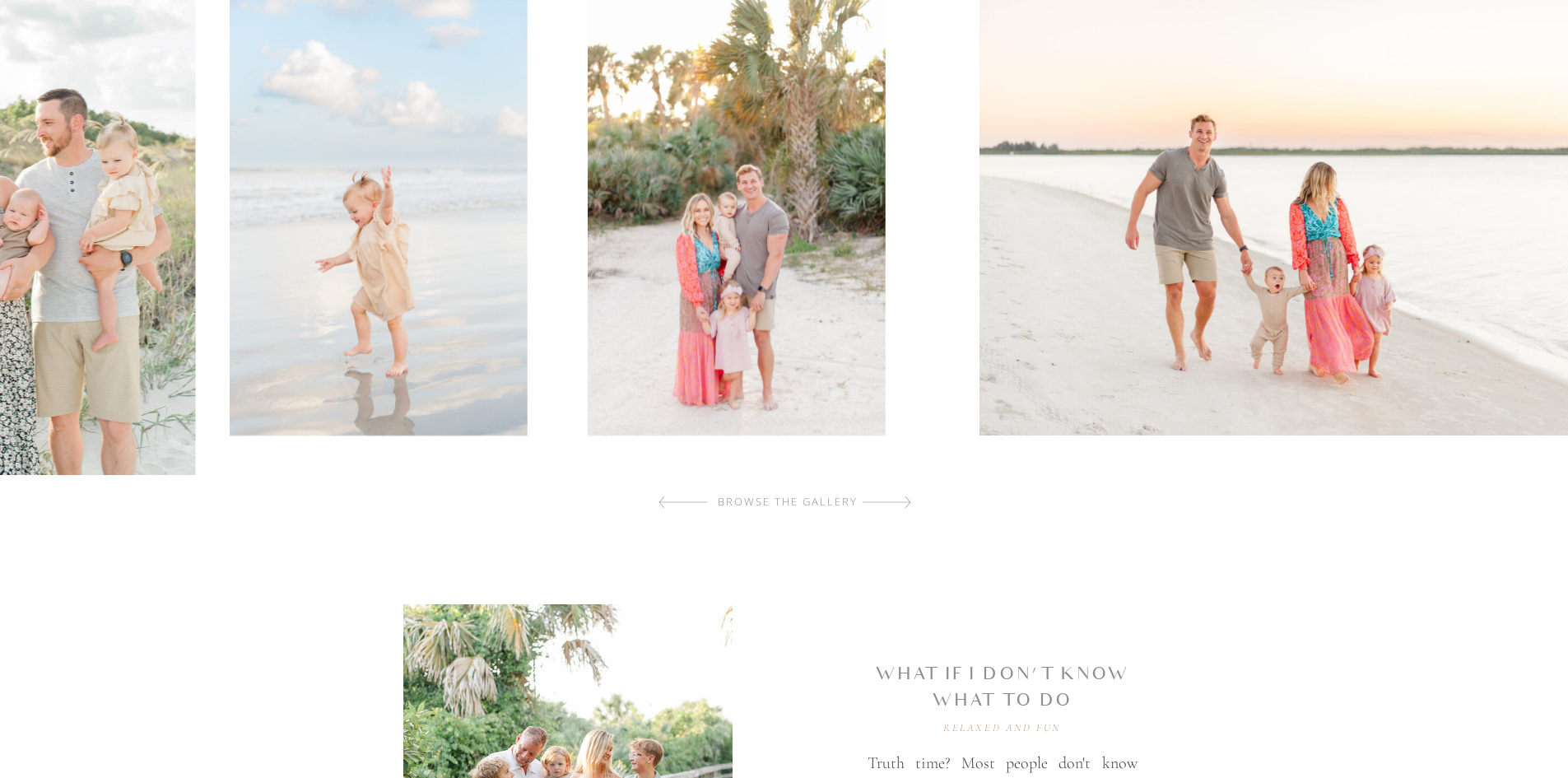
click at [391, 130] on img at bounding box center [378, 212] width 297 height 447
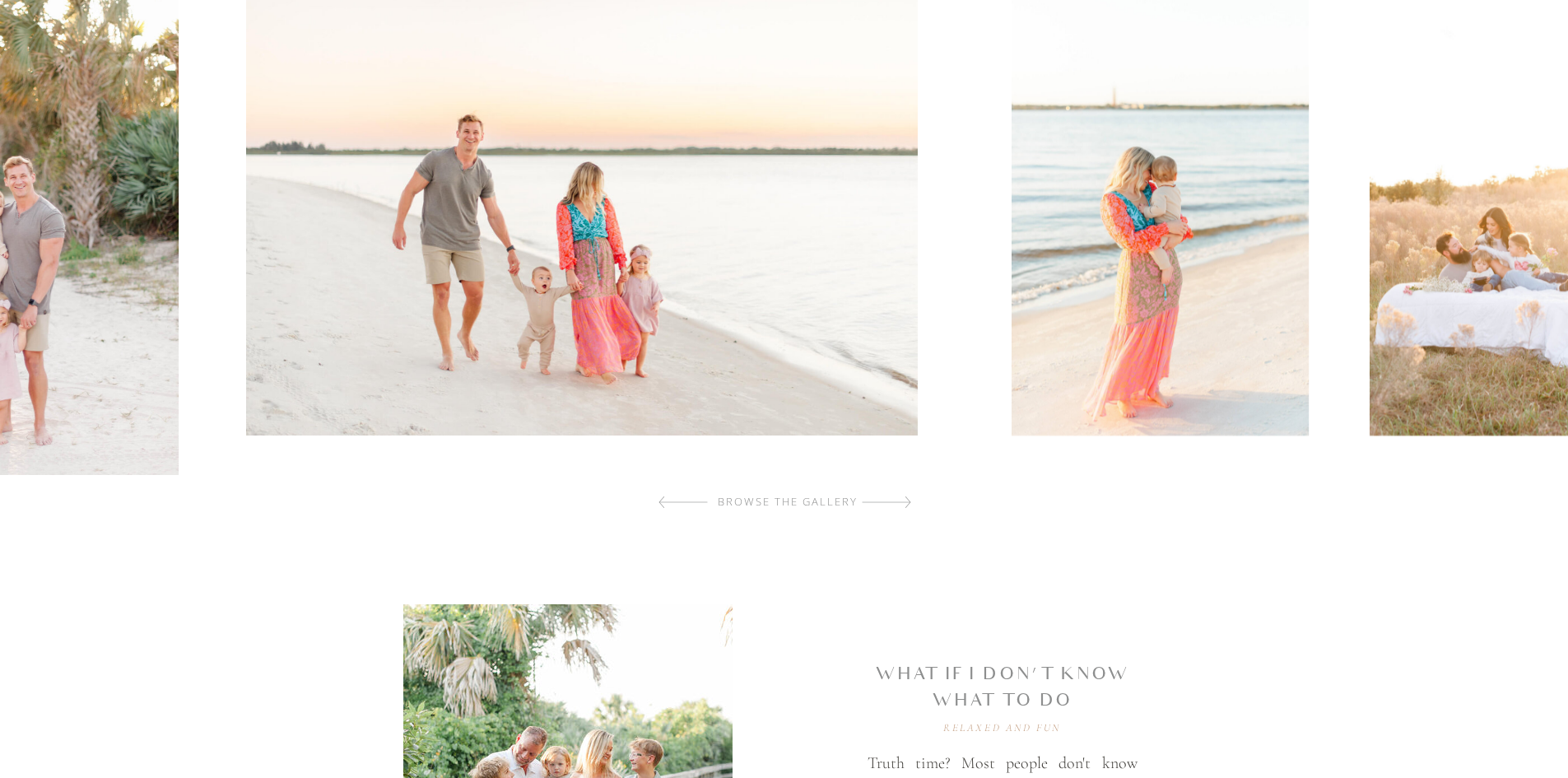
click at [448, 215] on img at bounding box center [581, 212] width 672 height 447
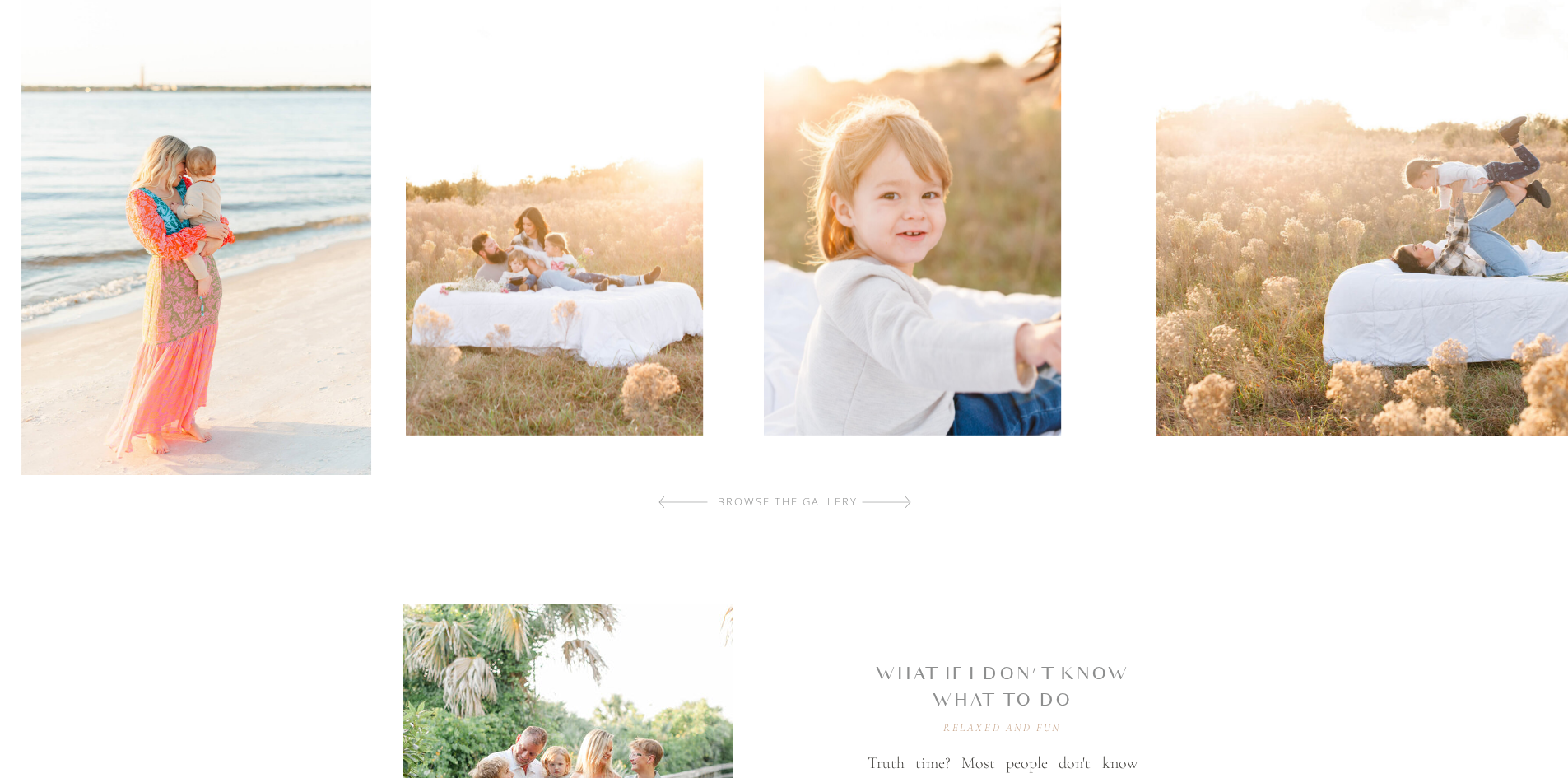
click at [431, 159] on img at bounding box center [554, 212] width 297 height 447
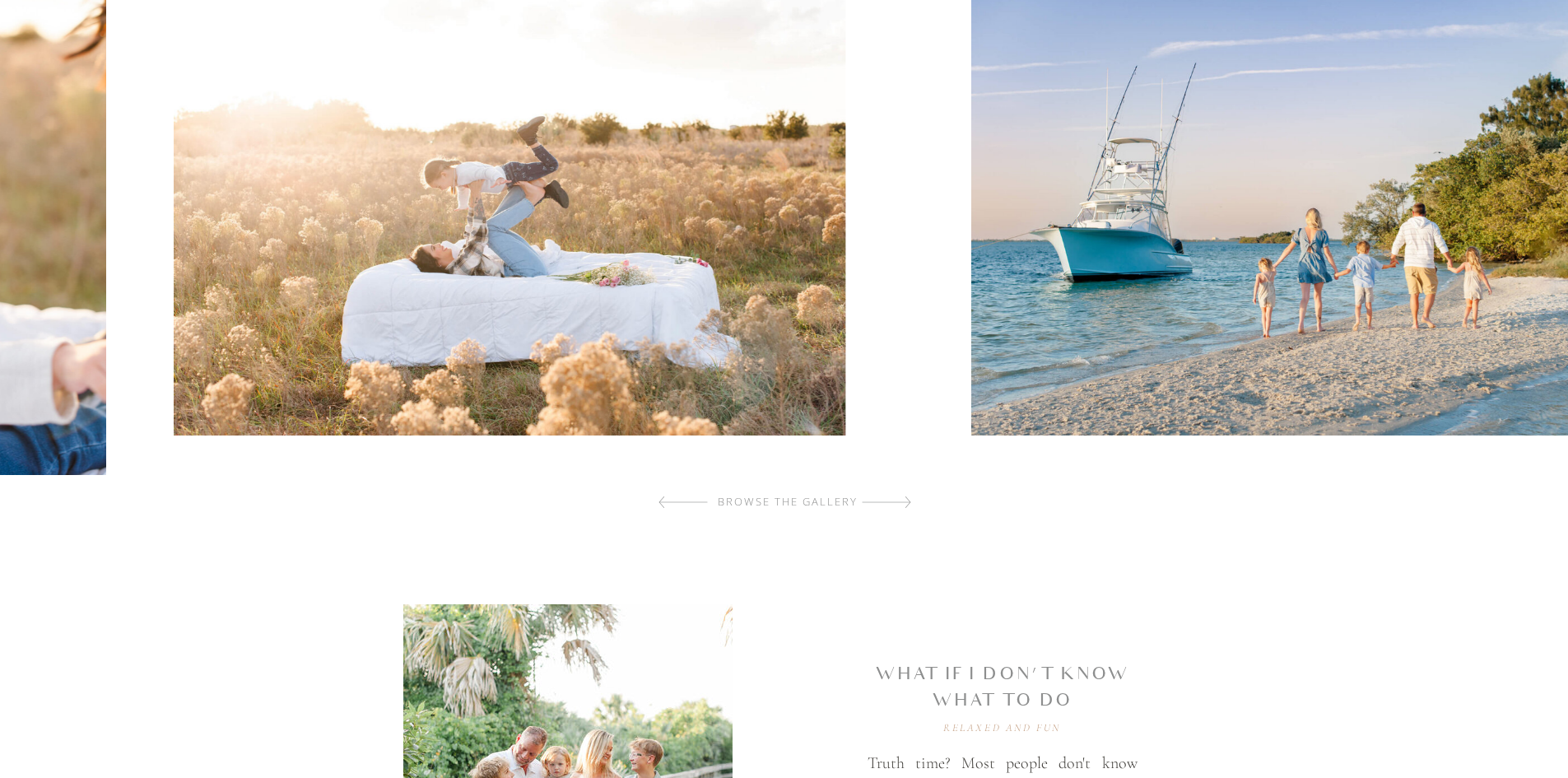
click at [501, 184] on img at bounding box center [509, 212] width 672 height 447
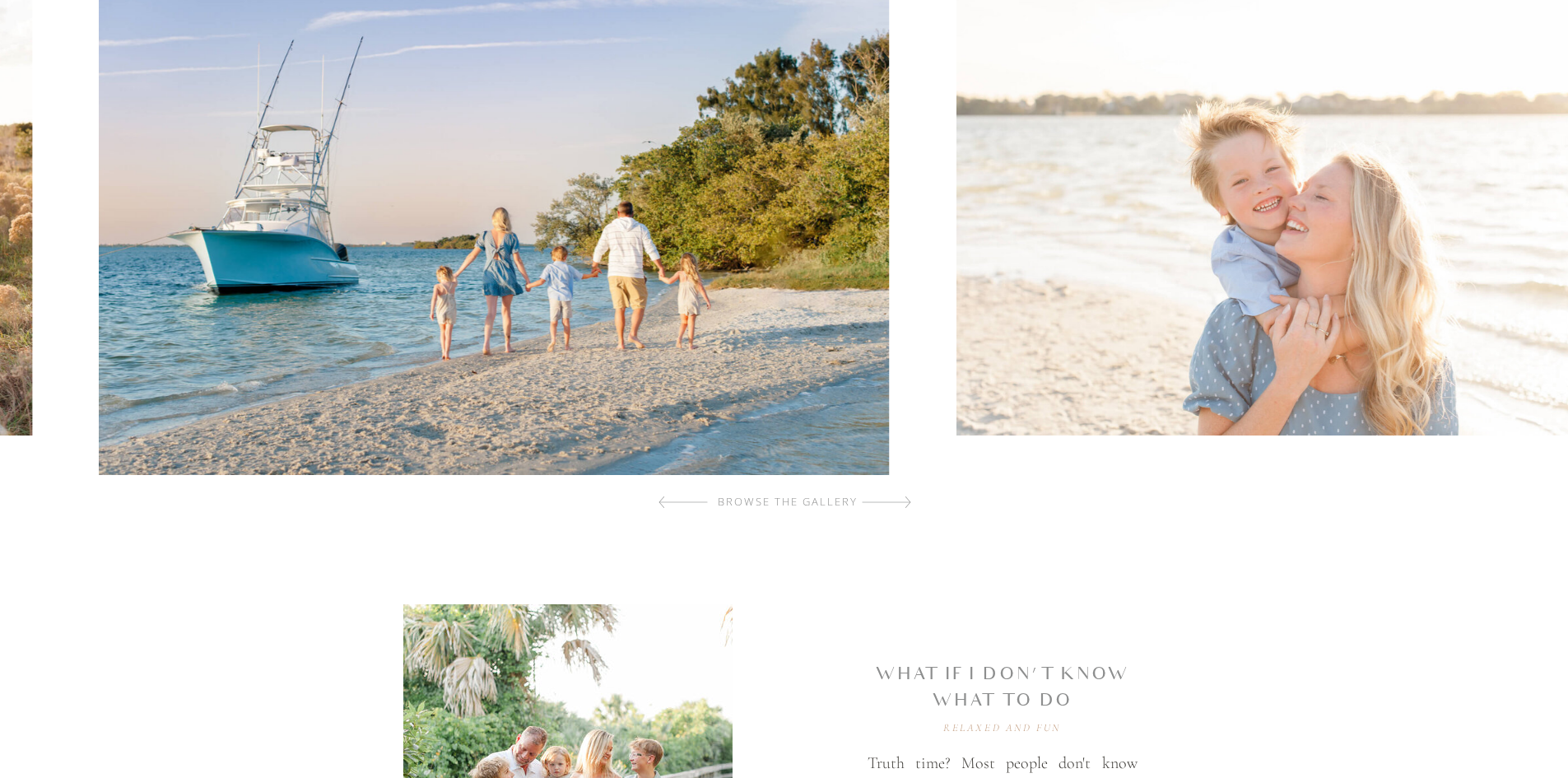
click at [957, 187] on img at bounding box center [1292, 212] width 672 height 447
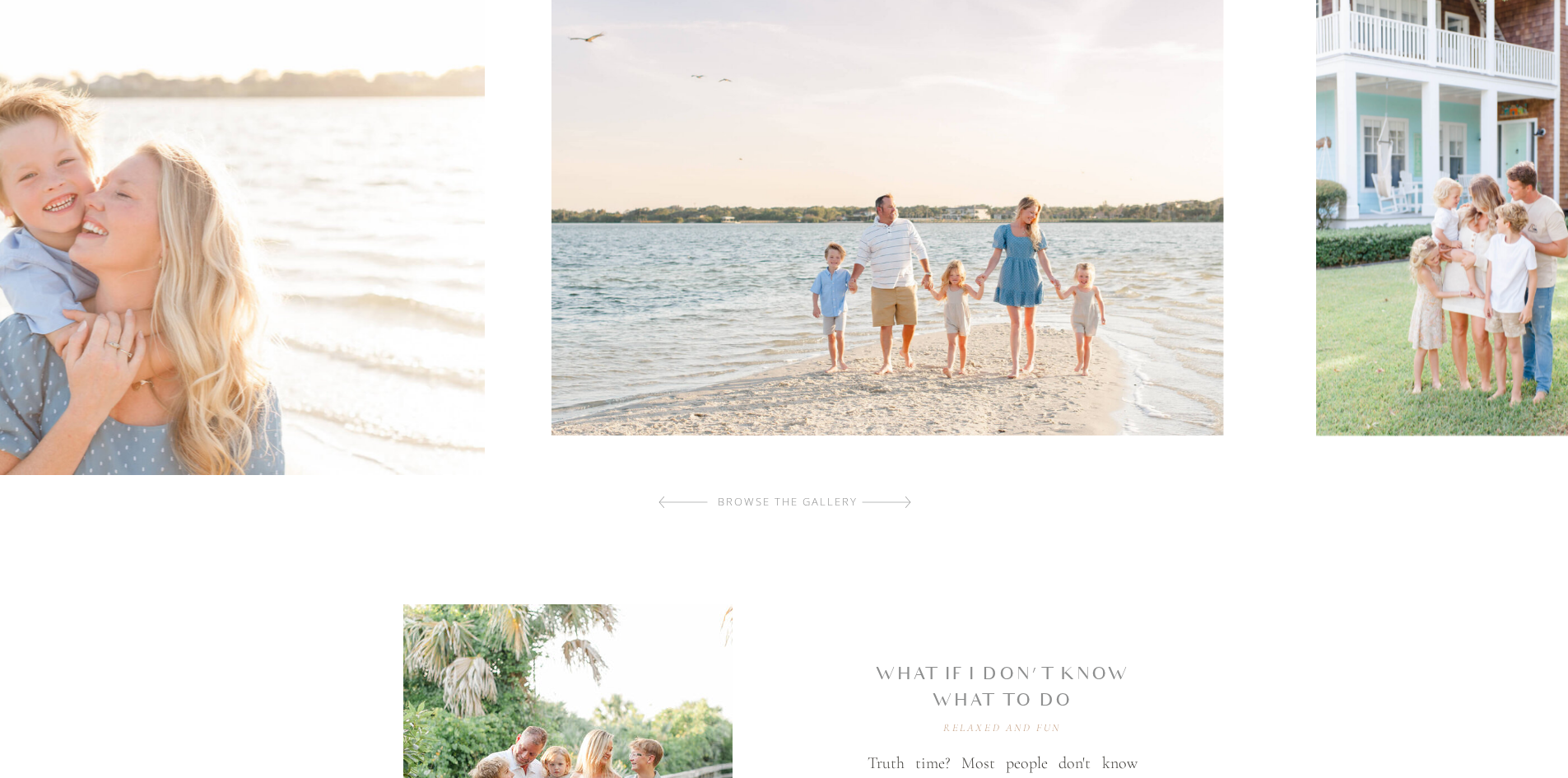
click at [551, 175] on img at bounding box center [886, 212] width 672 height 447
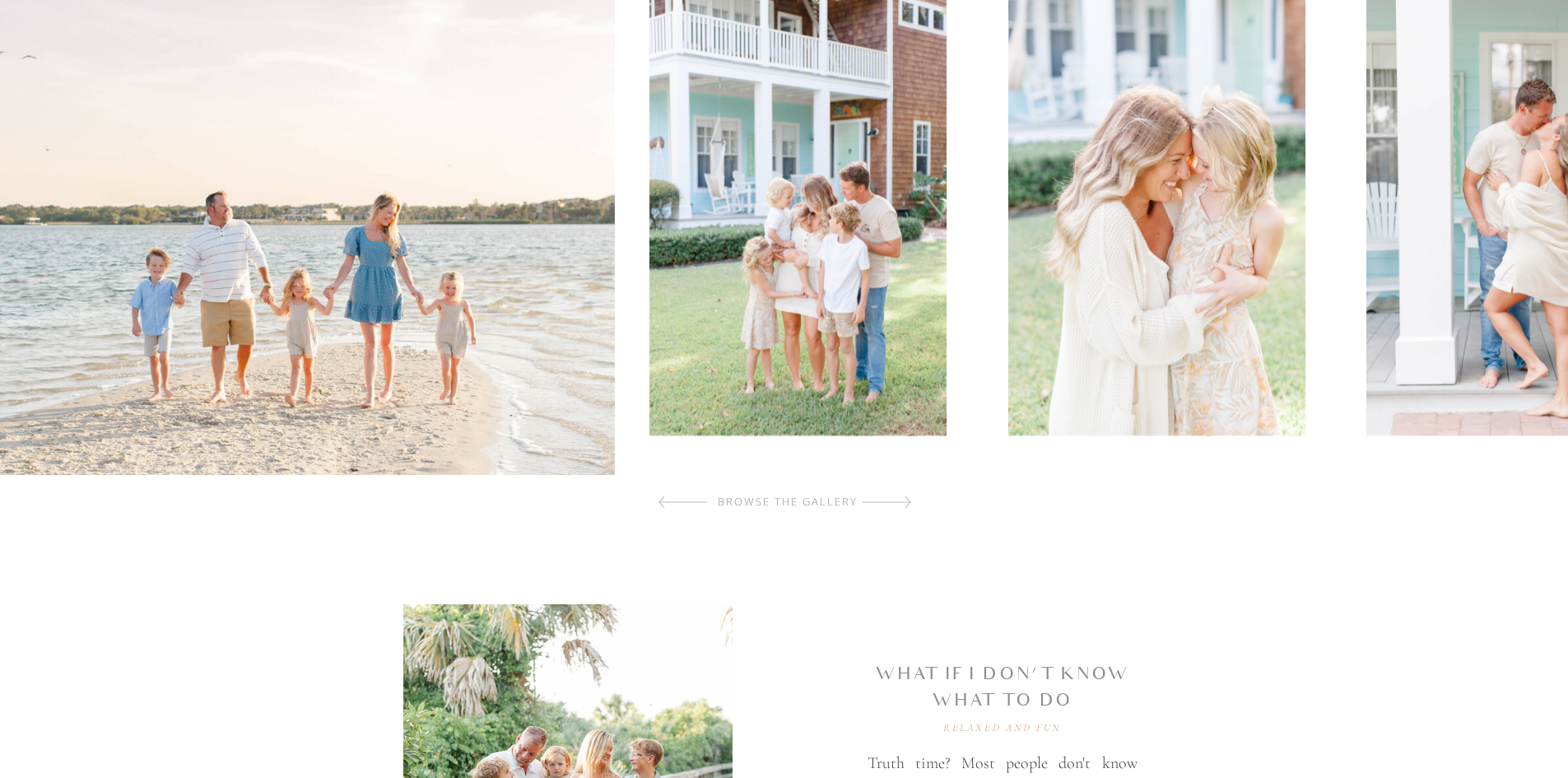
click at [534, 198] on img at bounding box center [220, 212] width 790 height 526
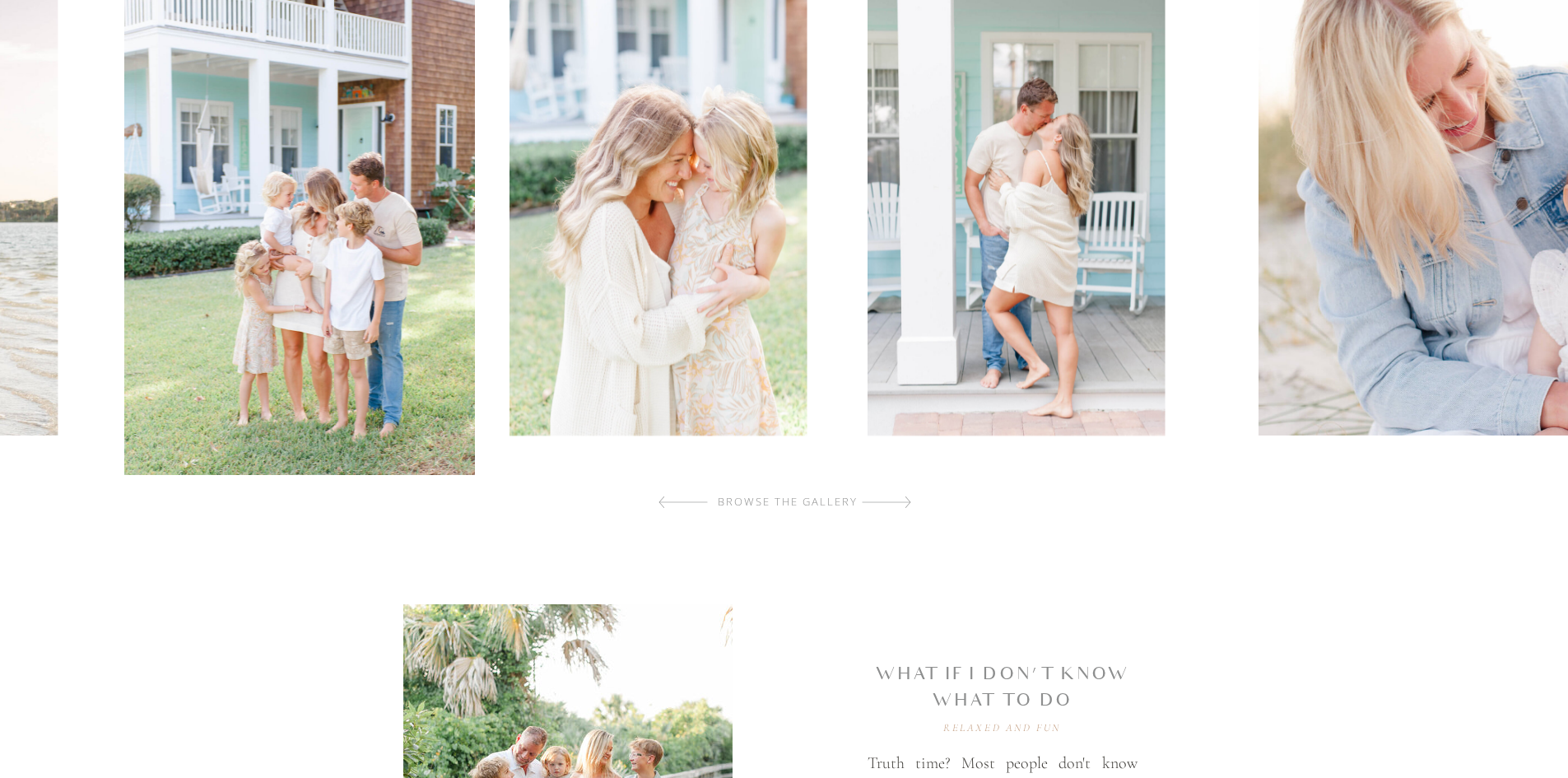
click at [867, 182] on img at bounding box center [1015, 212] width 297 height 447
